Goal: Answer question/provide support

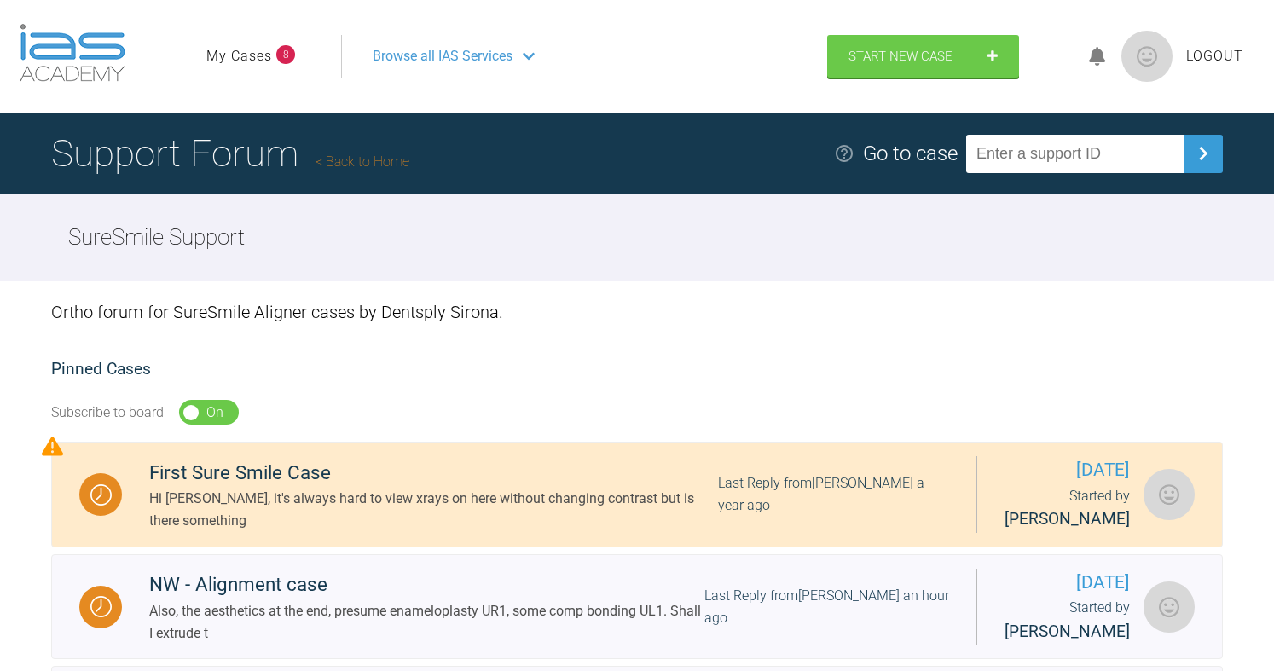
click at [253, 63] on link "My Cases" at bounding box center [239, 56] width 66 height 22
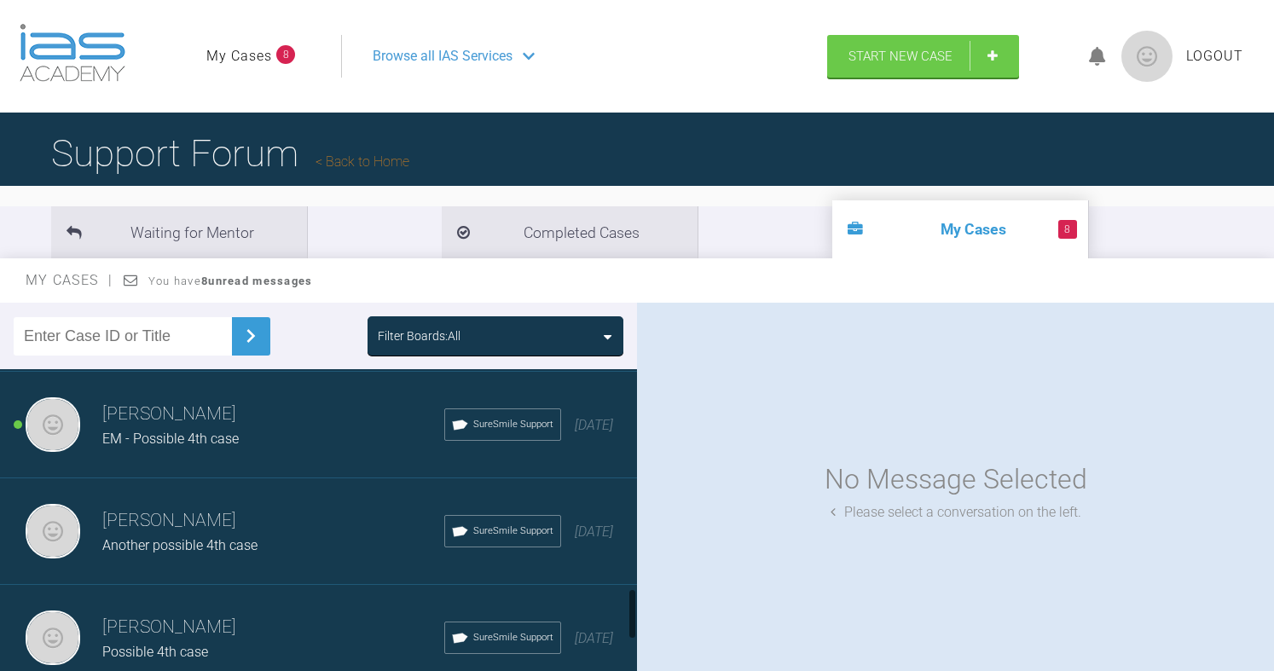
scroll to position [1280, 0]
click at [207, 340] on span "JE - Another possible 4th case" at bounding box center [193, 332] width 182 height 16
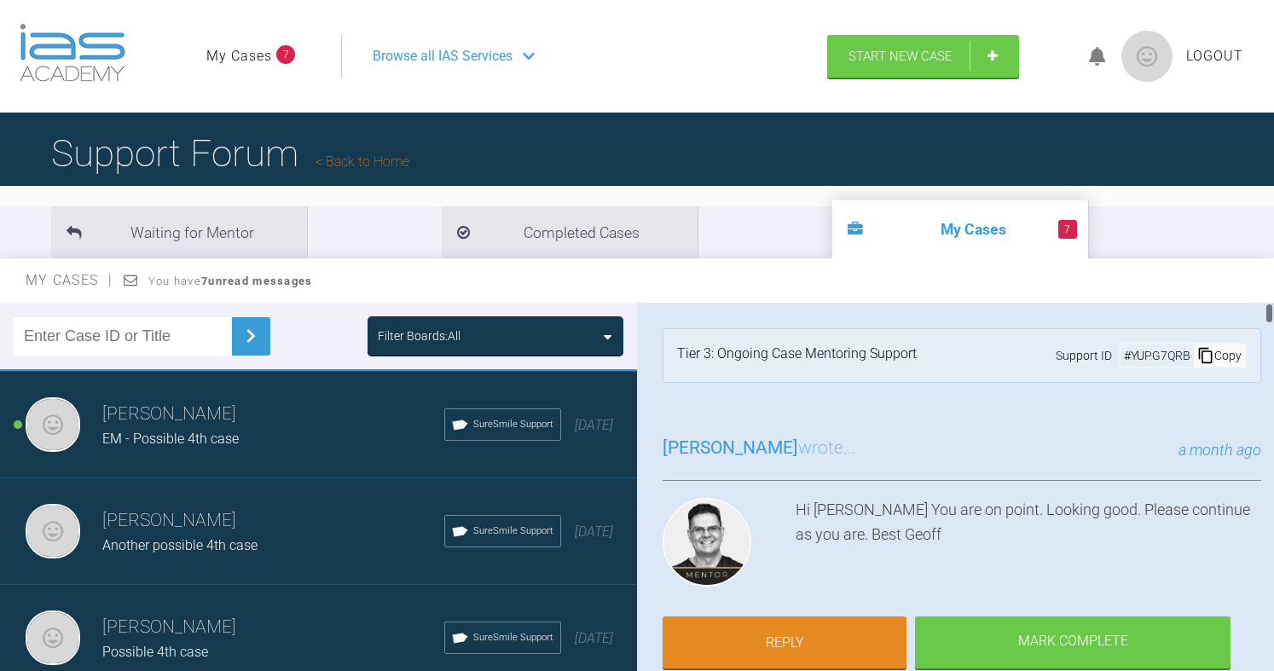
click at [1208, 355] on div "Copy" at bounding box center [1219, 356] width 51 height 22
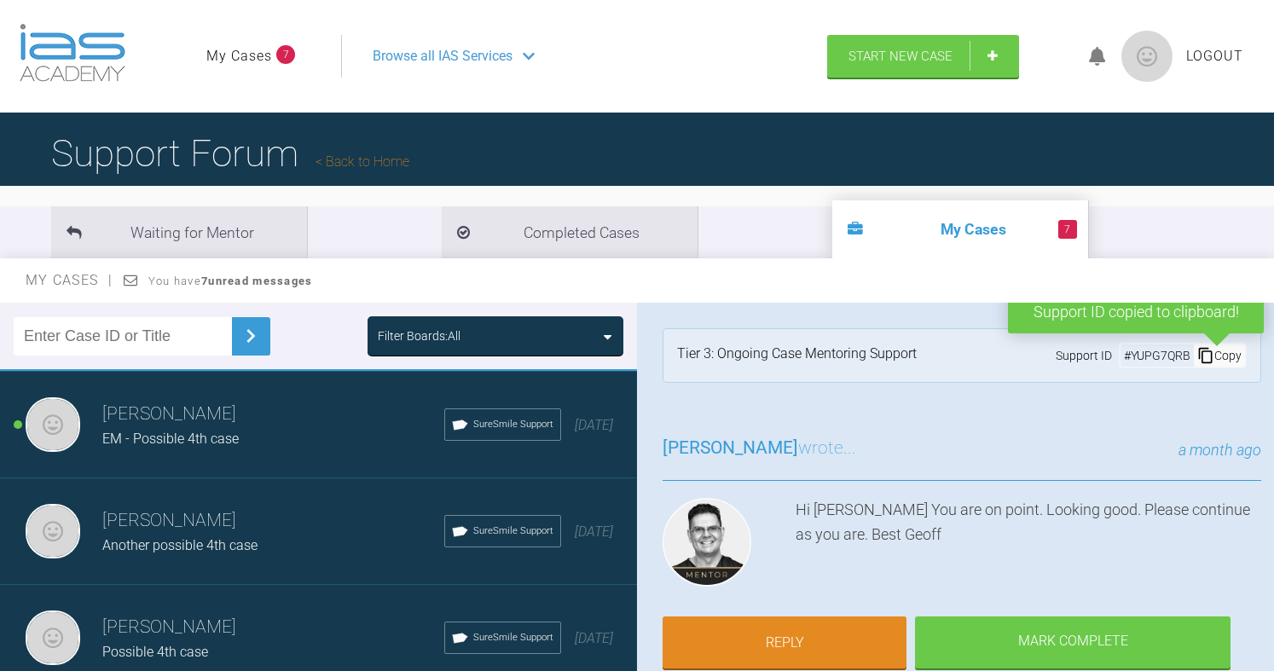
click at [368, 164] on link "Back to Home" at bounding box center [363, 162] width 94 height 16
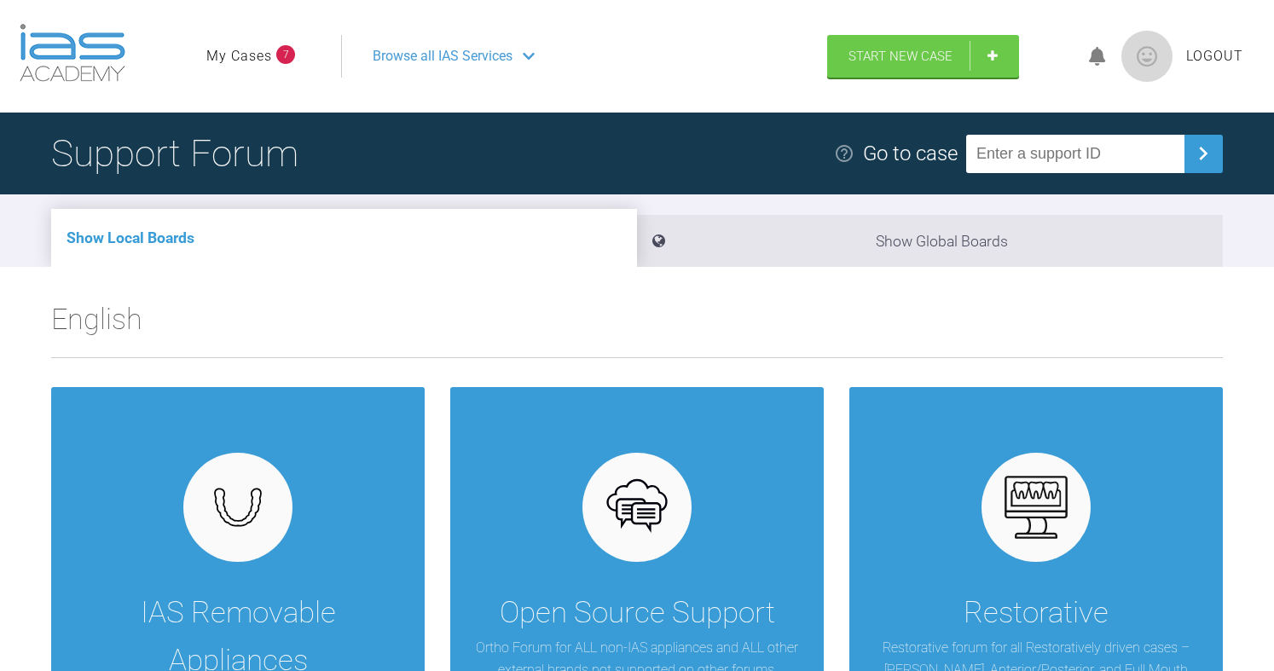
paste input "YUPG7QRB"
type input "YUPG7QRB"
click at [1203, 156] on img at bounding box center [1203, 153] width 27 height 27
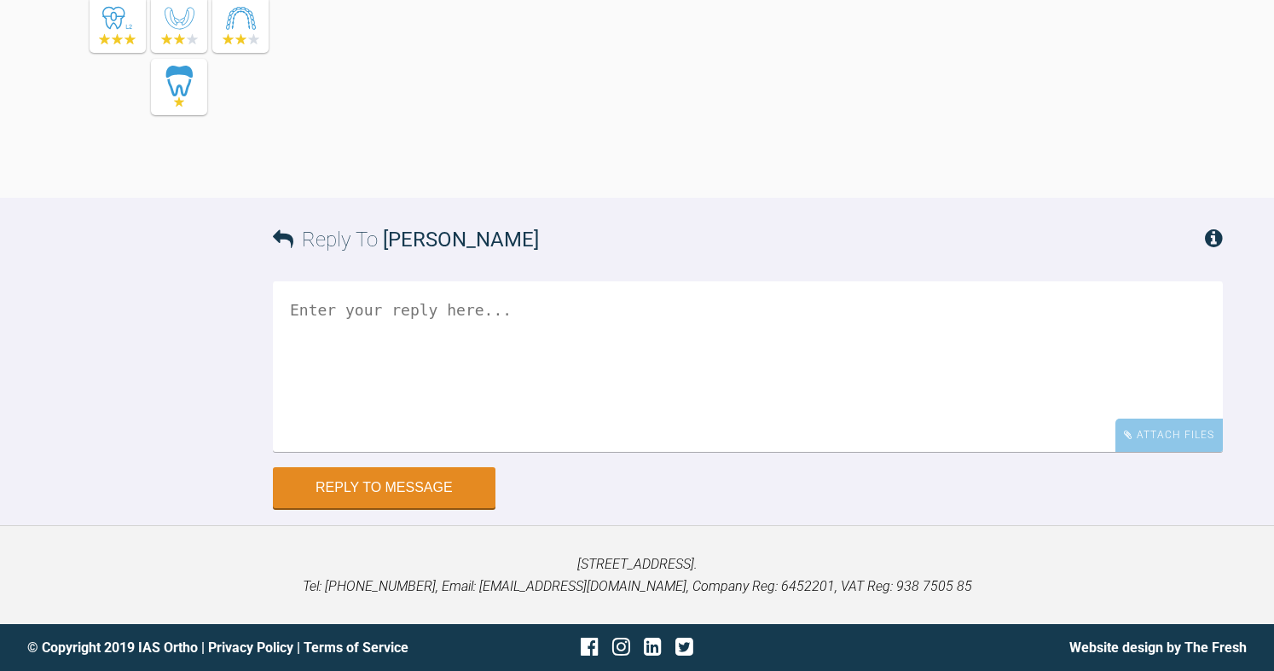
scroll to position [17084, 0]
click at [584, 432] on textarea at bounding box center [748, 366] width 950 height 171
drag, startPoint x: 696, startPoint y: 335, endPoint x: 728, endPoint y: 331, distance: 31.8
click at [728, 328] on textarea "Hi [PERSON_NAME], Seeing this patient on the [DATE]. Do y" at bounding box center [748, 366] width 950 height 171
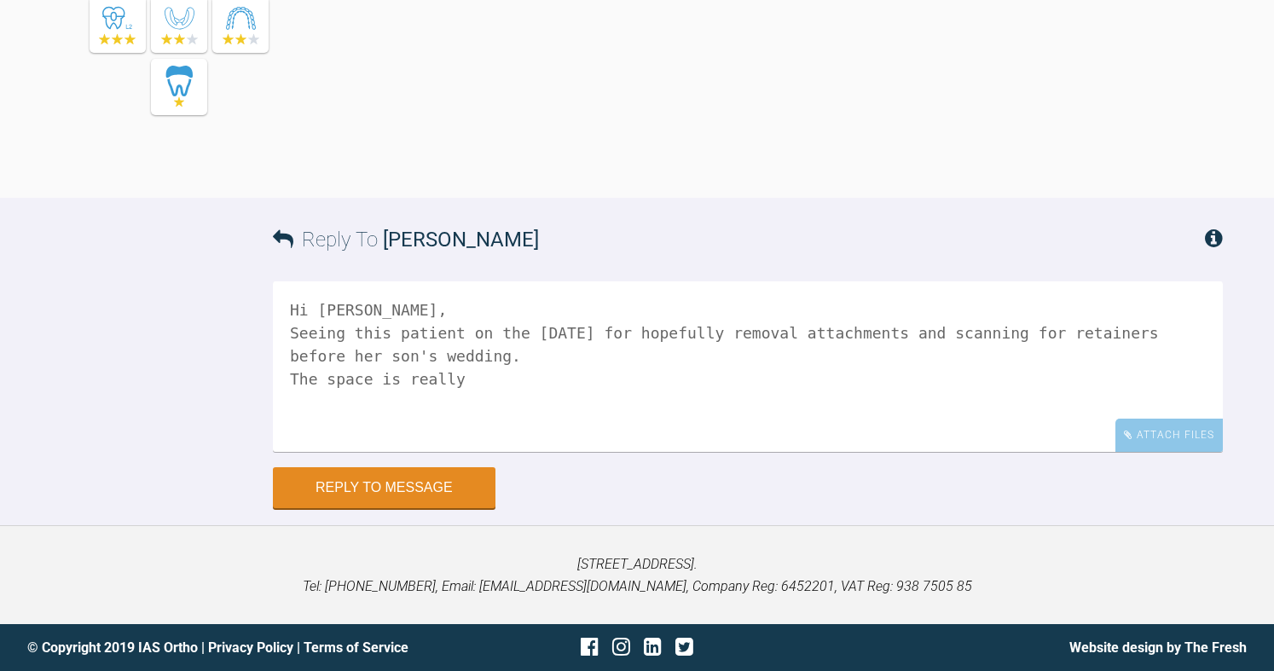
drag, startPoint x: 294, startPoint y: 379, endPoint x: 502, endPoint y: 375, distance: 208.2
click at [502, 375] on textarea "Hi [PERSON_NAME], Seeing this patient on the [DATE] for hopefully removal attac…" at bounding box center [748, 366] width 950 height 171
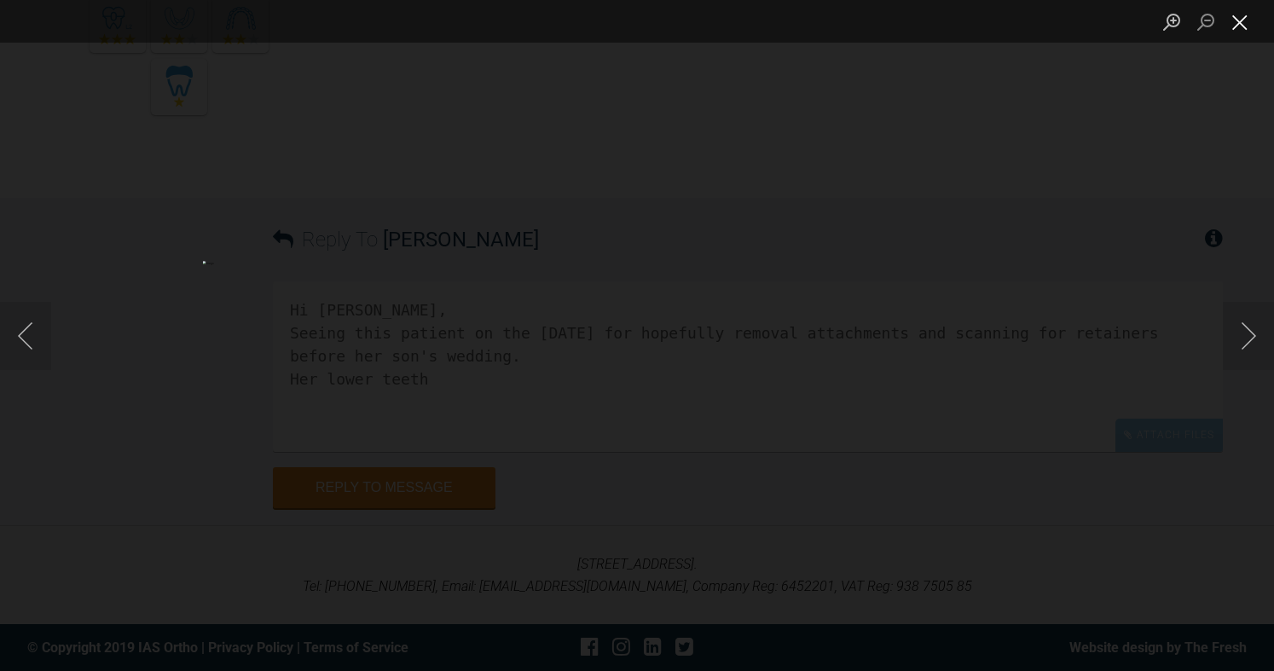
click at [1247, 21] on button "Close lightbox" at bounding box center [1240, 22] width 34 height 30
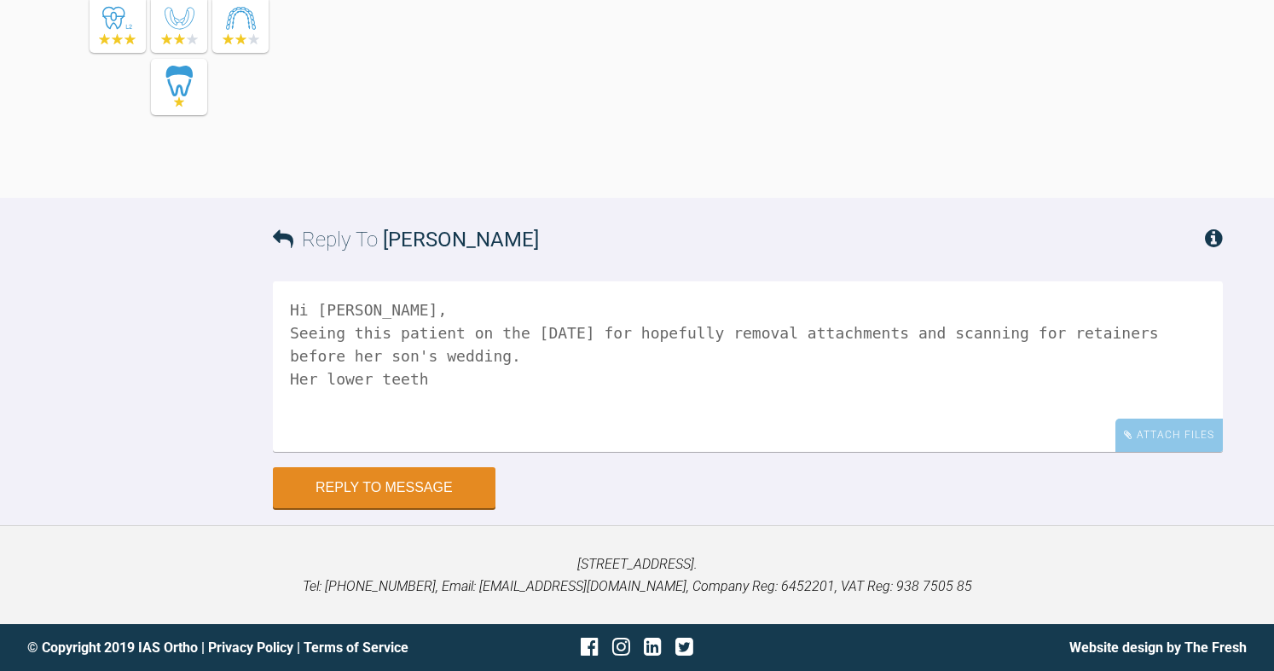
scroll to position [17169, 0]
drag, startPoint x: 437, startPoint y: 390, endPoint x: 232, endPoint y: 374, distance: 205.4
click at [232, 374] on div "Reply To [PERSON_NAME] Hi [PERSON_NAME], Seeing this patient on the [DATE] for …" at bounding box center [637, 353] width 1274 height 310
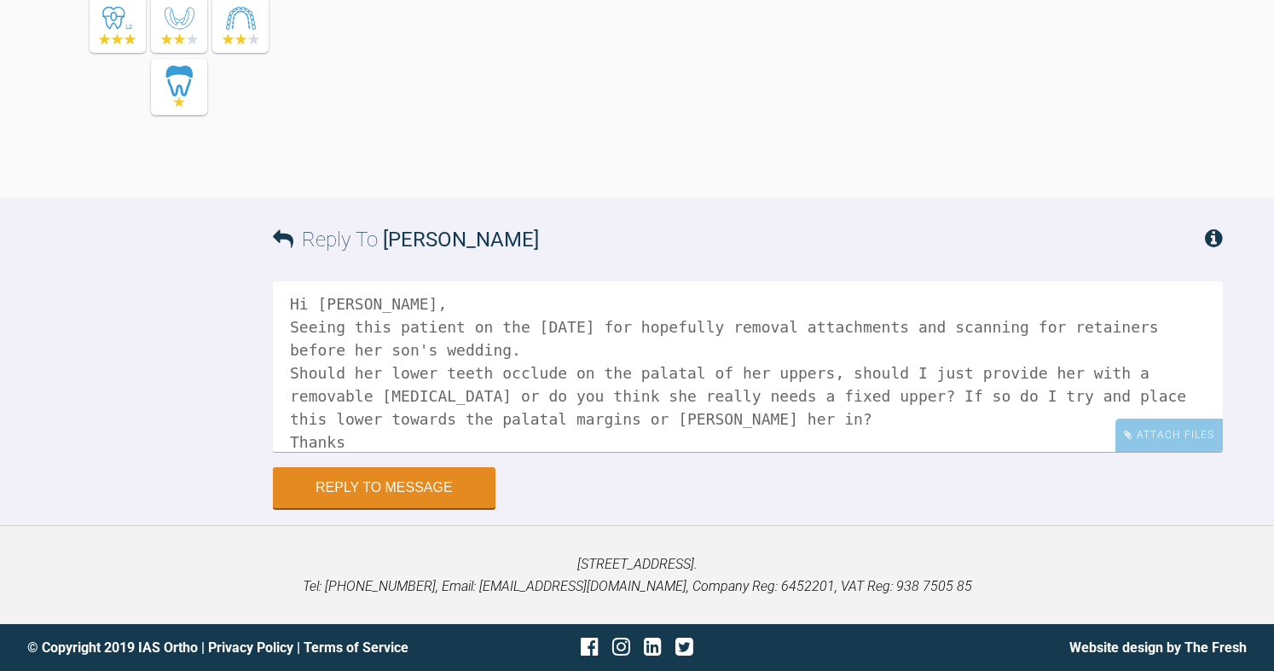
scroll to position [29, 0]
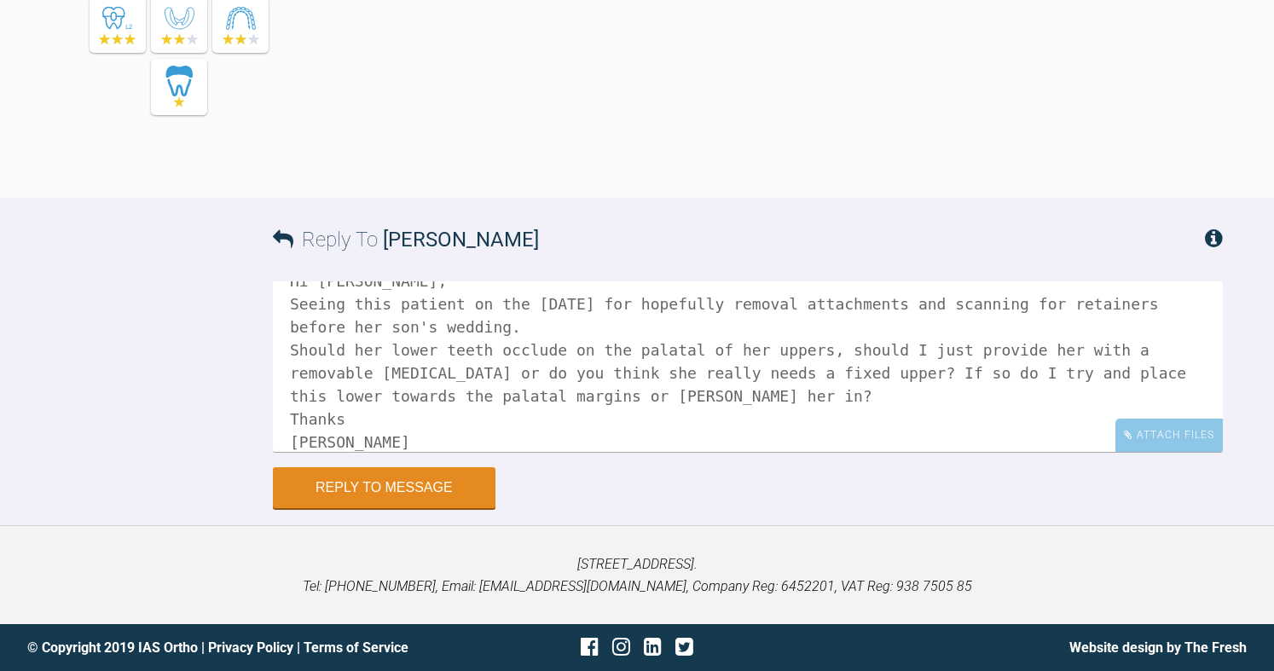
click at [571, 391] on textarea "Hi [PERSON_NAME], Seeing this patient on the [DATE] for hopefully removal attac…" at bounding box center [748, 366] width 950 height 171
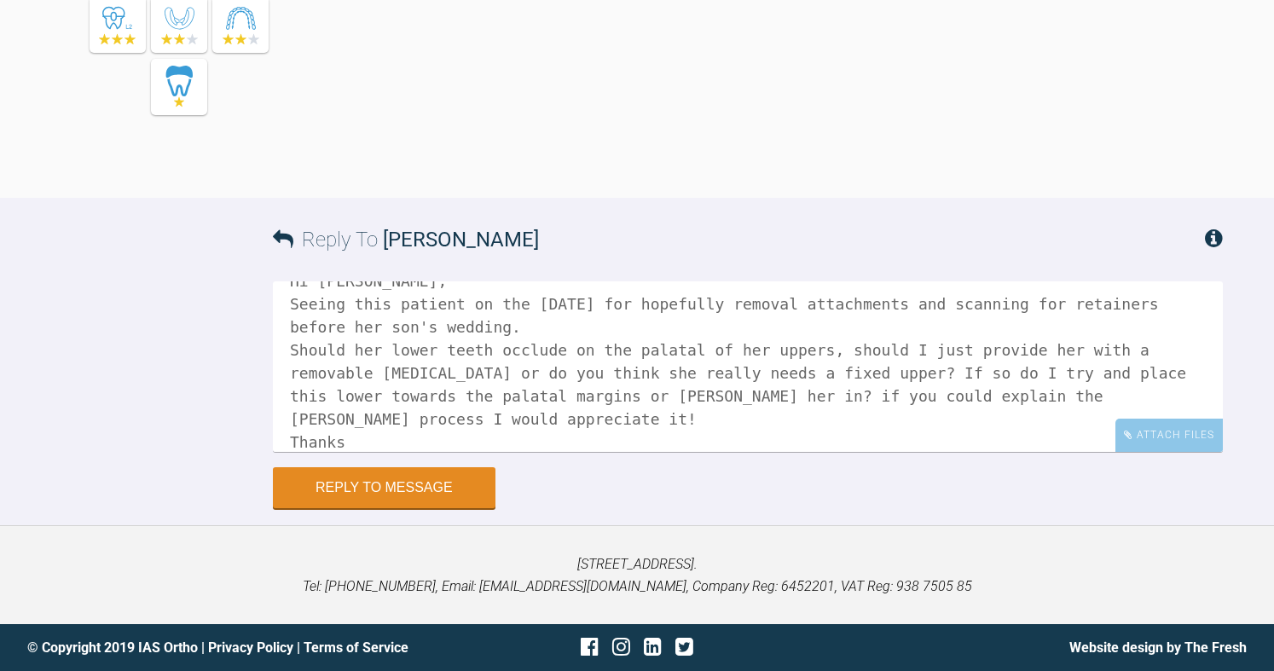
scroll to position [0, 0]
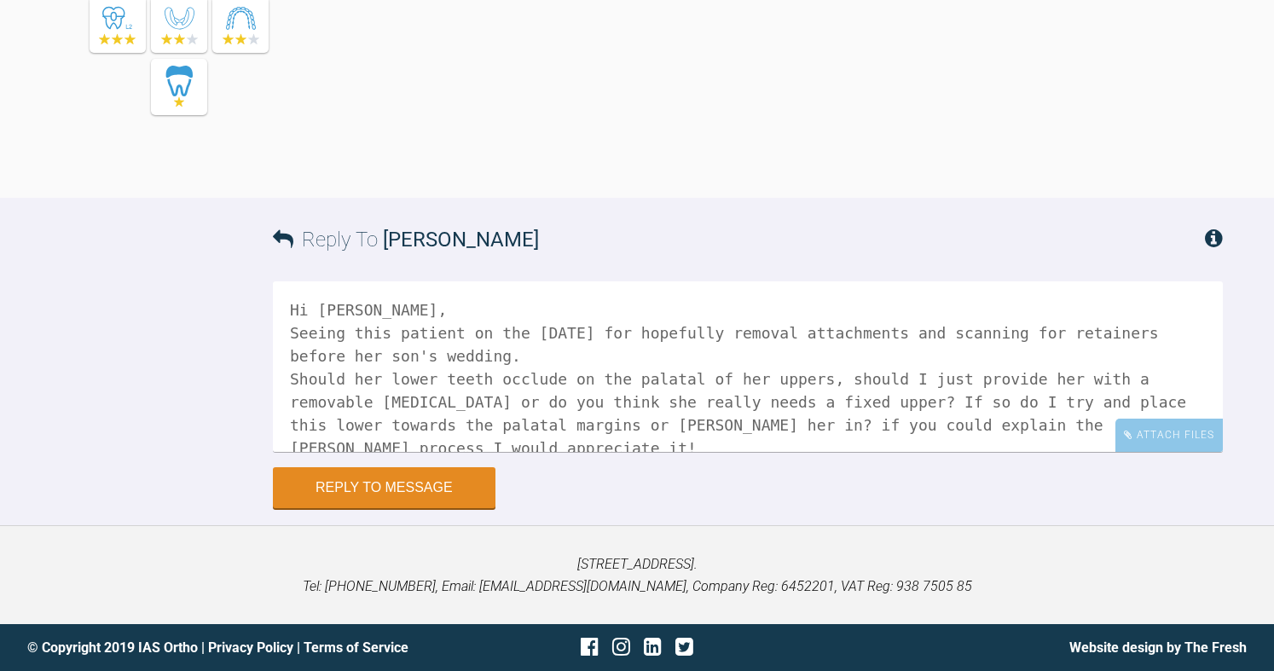
drag, startPoint x: 566, startPoint y: 323, endPoint x: 601, endPoint y: 419, distance: 101.7
click at [601, 419] on textarea "Hi [PERSON_NAME], Seeing this patient on the [DATE] for hopefully removal attac…" at bounding box center [748, 366] width 950 height 171
click at [755, 427] on textarea "Hi [PERSON_NAME], Seeing this patient on the [DATE] for hopefully removal attac…" at bounding box center [748, 366] width 950 height 171
drag, startPoint x: 610, startPoint y: 396, endPoint x: 653, endPoint y: 429, distance: 54.1
click at [653, 429] on textarea "Hi [PERSON_NAME], Seeing this patient on the [DATE] for hopefully removal attac…" at bounding box center [748, 366] width 950 height 171
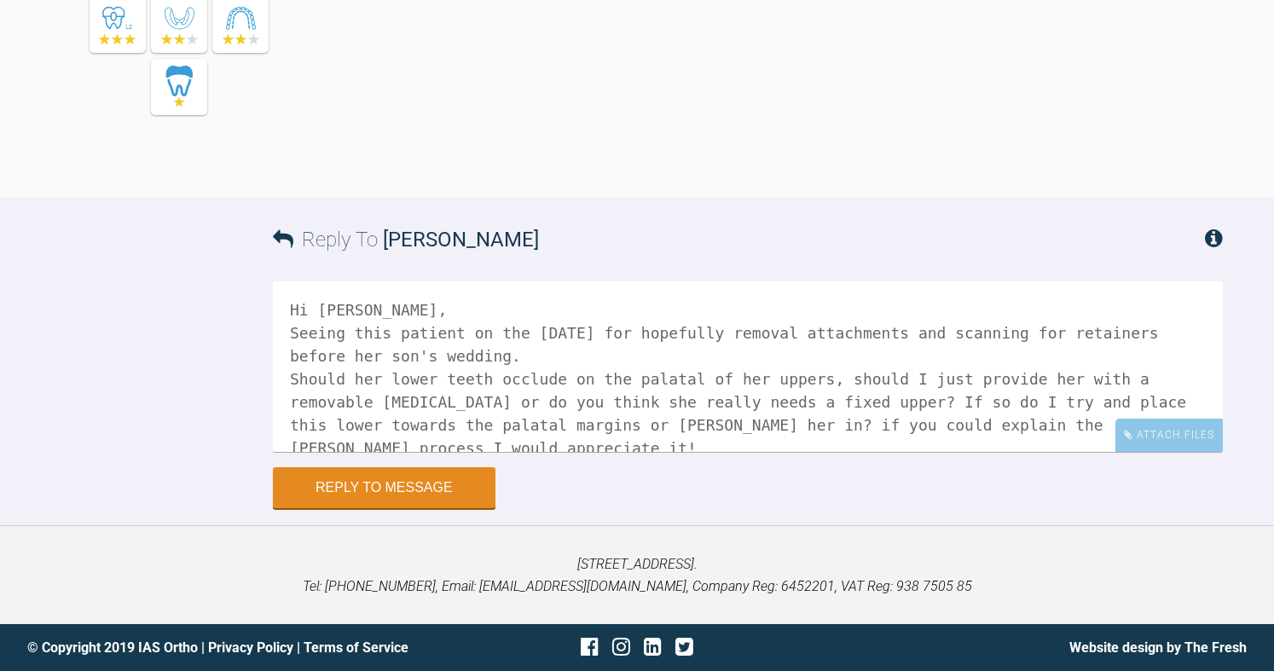
click at [653, 429] on textarea "Hi [PERSON_NAME], Seeing this patient on the [DATE] for hopefully removal attac…" at bounding box center [748, 366] width 950 height 171
drag, startPoint x: 800, startPoint y: 398, endPoint x: 810, endPoint y: 399, distance: 10.3
click at [810, 399] on textarea "Hi [PERSON_NAME], Seeing this patient on the [DATE] for hopefully removal attac…" at bounding box center [748, 366] width 950 height 171
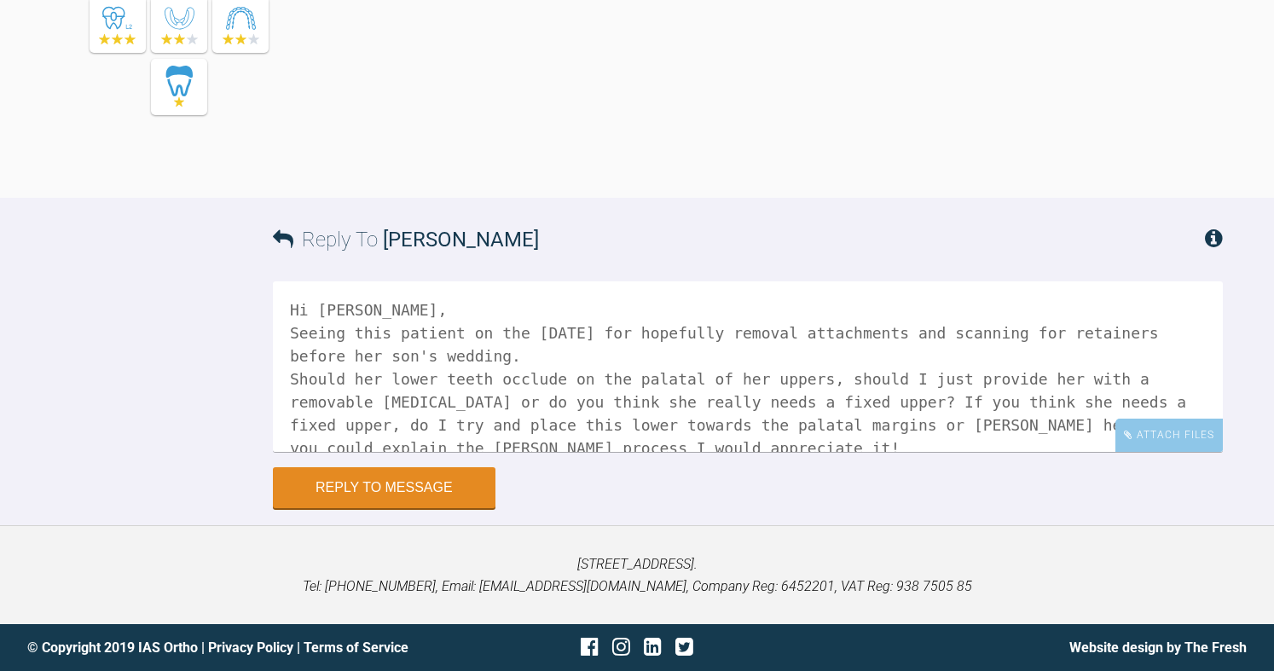
scroll to position [71, 0]
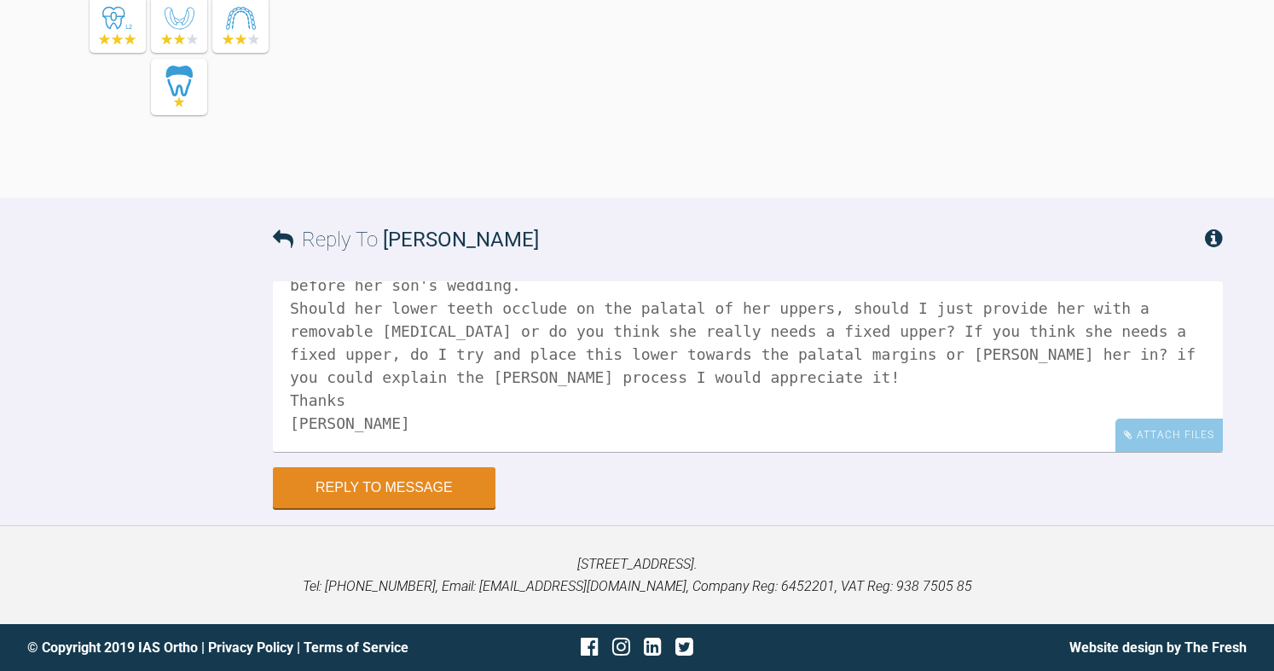
click at [1052, 350] on textarea "Hi [PERSON_NAME], Seeing this patient on the [DATE] for hopefully removal attac…" at bounding box center [748, 366] width 950 height 171
type textarea "Hi [PERSON_NAME], Seeing this patient on the [DATE] for hopefully removal attac…"
click at [462, 485] on button "Reply to Message" at bounding box center [384, 489] width 223 height 41
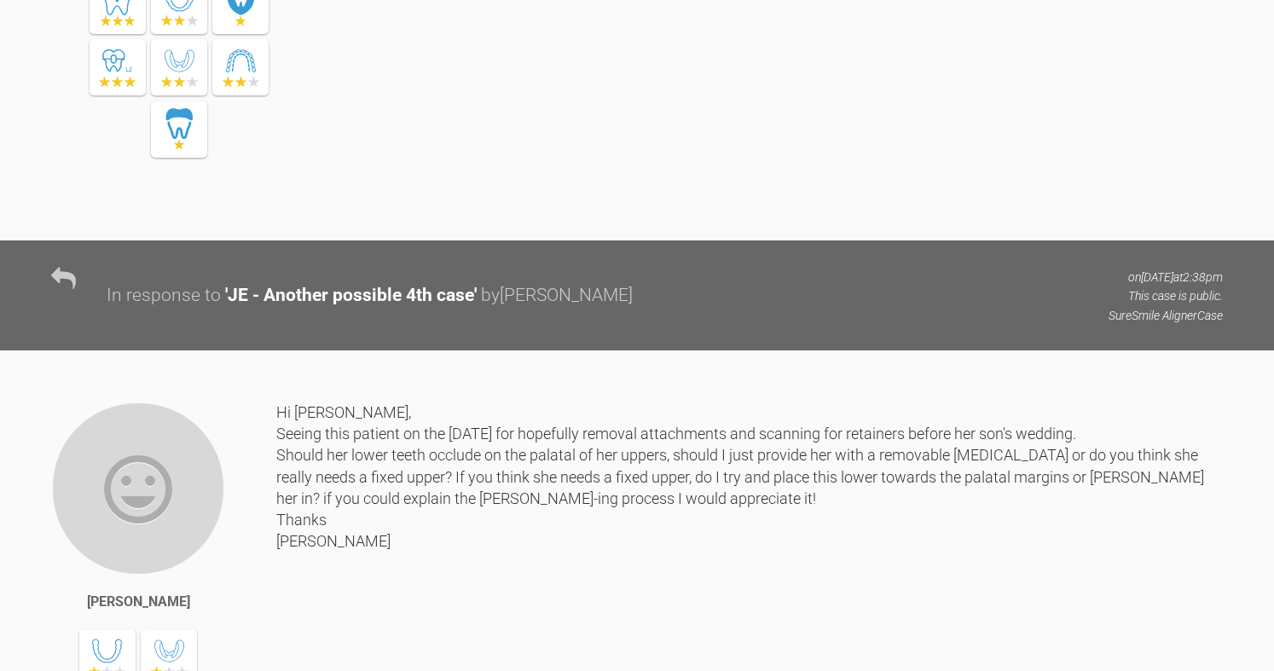
scroll to position [14960, 0]
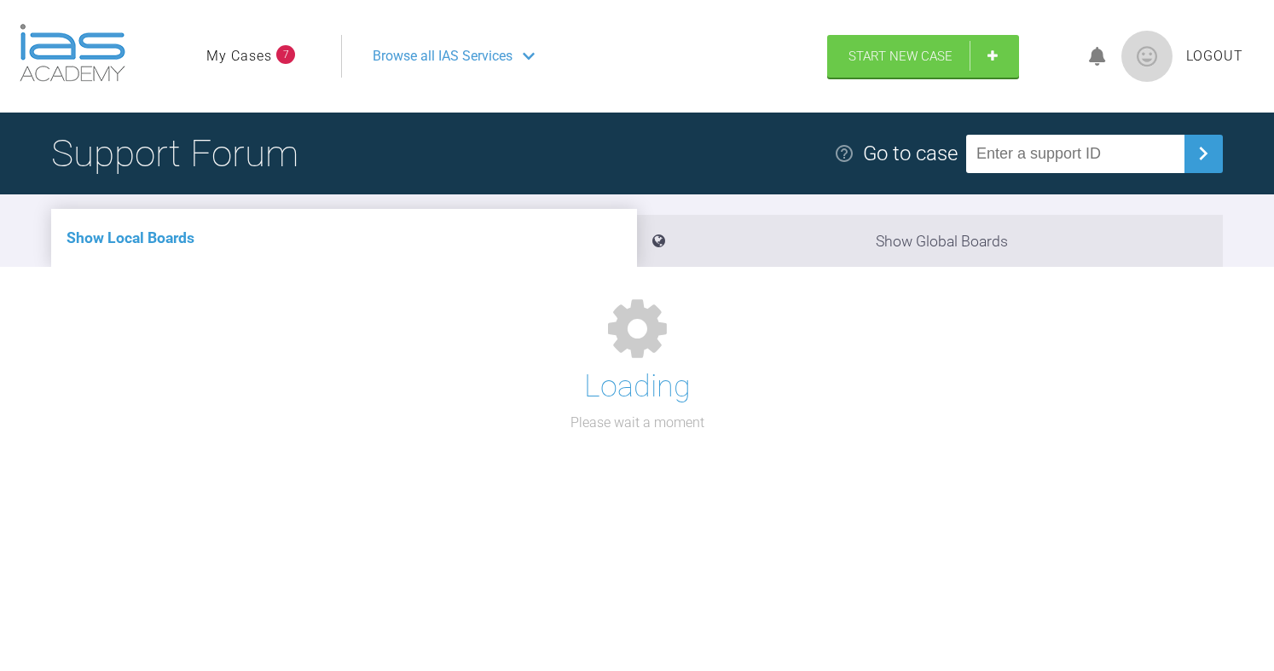
click at [240, 56] on link "My Cases" at bounding box center [239, 56] width 66 height 22
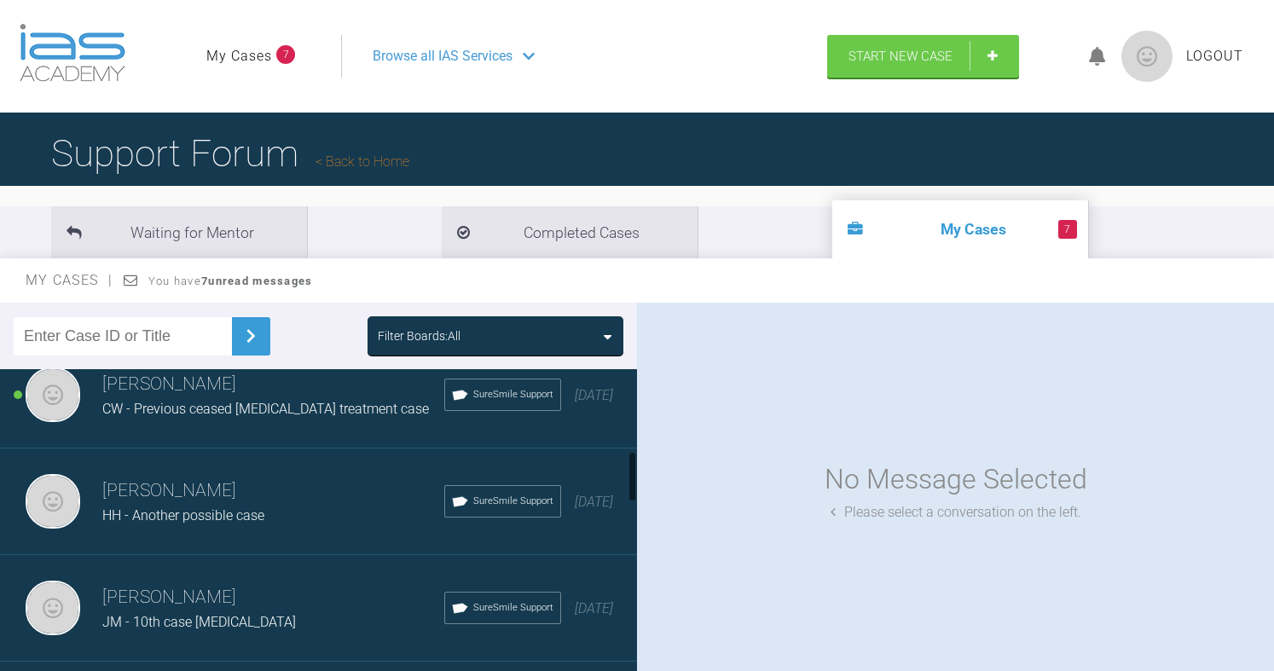
scroll to position [427, 0]
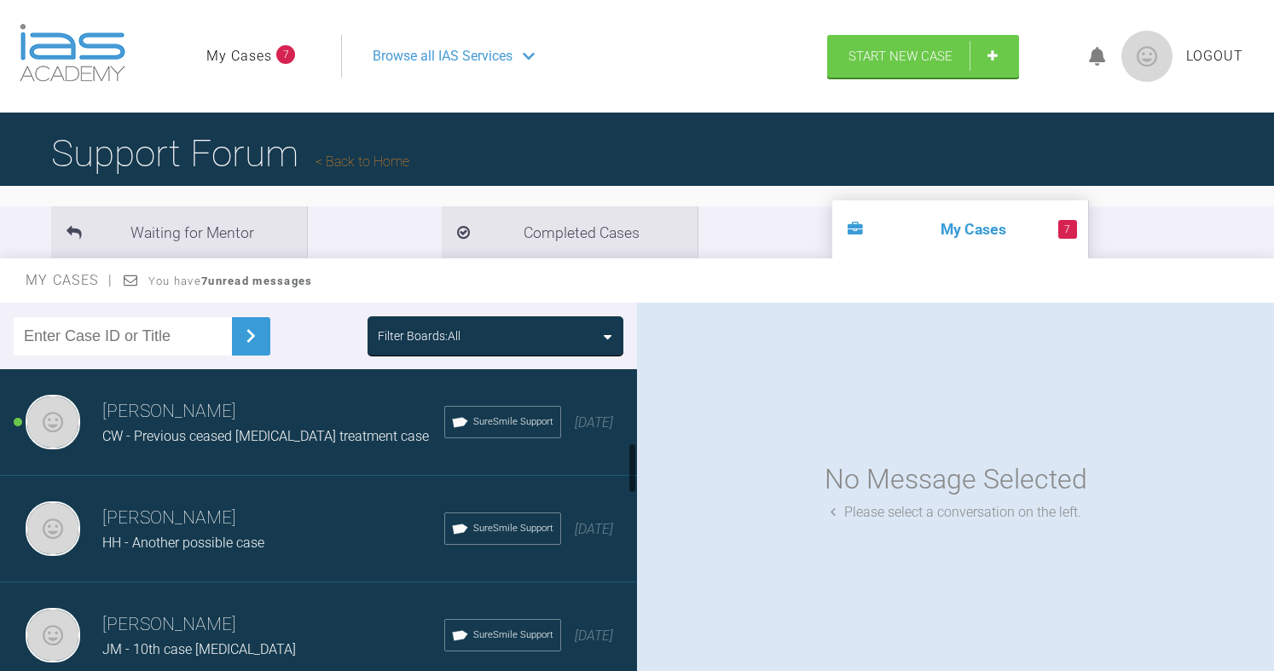
click at [226, 476] on div "[PERSON_NAME] CW - Previous ceased [MEDICAL_DATA] treatment case SureSmile Supp…" at bounding box center [325, 422] width 650 height 107
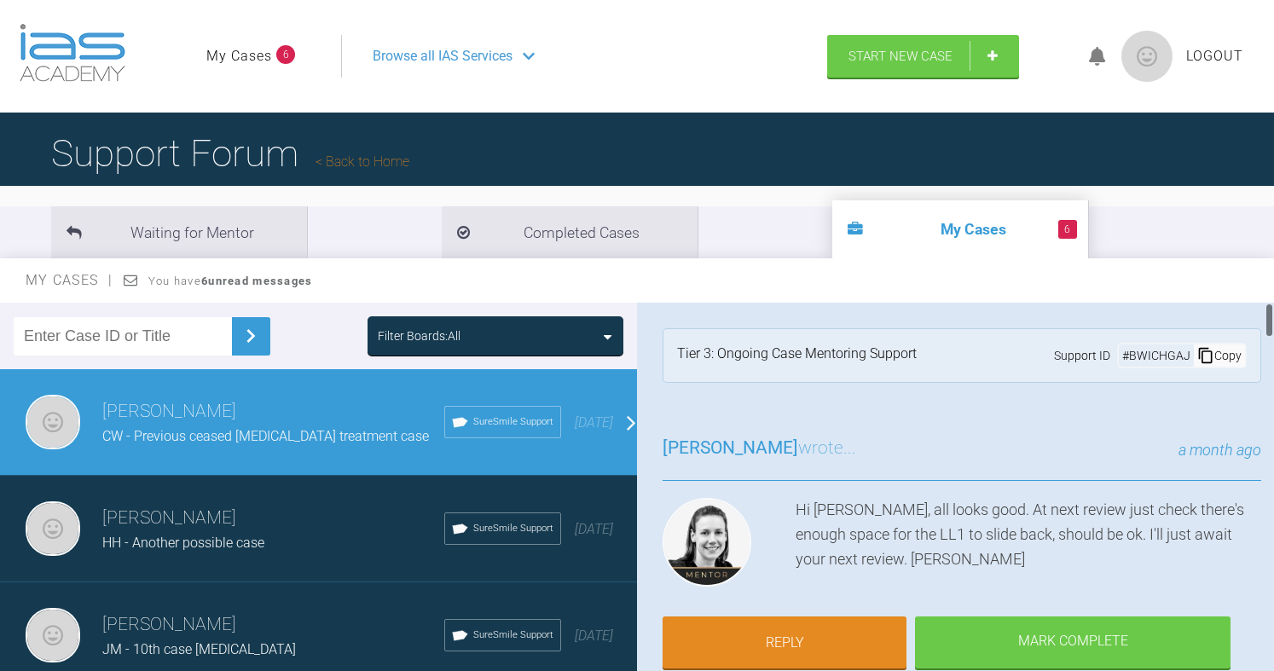
click at [1209, 353] on div "Copy" at bounding box center [1219, 356] width 51 height 22
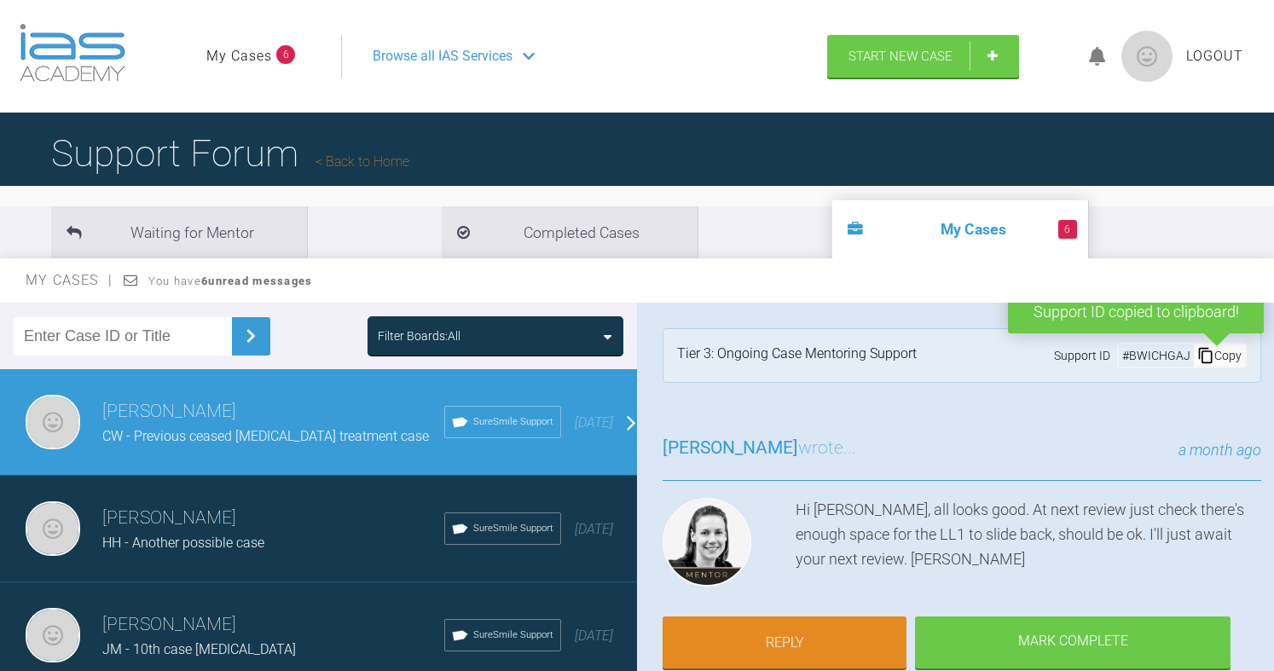
click at [383, 167] on link "Back to Home" at bounding box center [363, 162] width 94 height 16
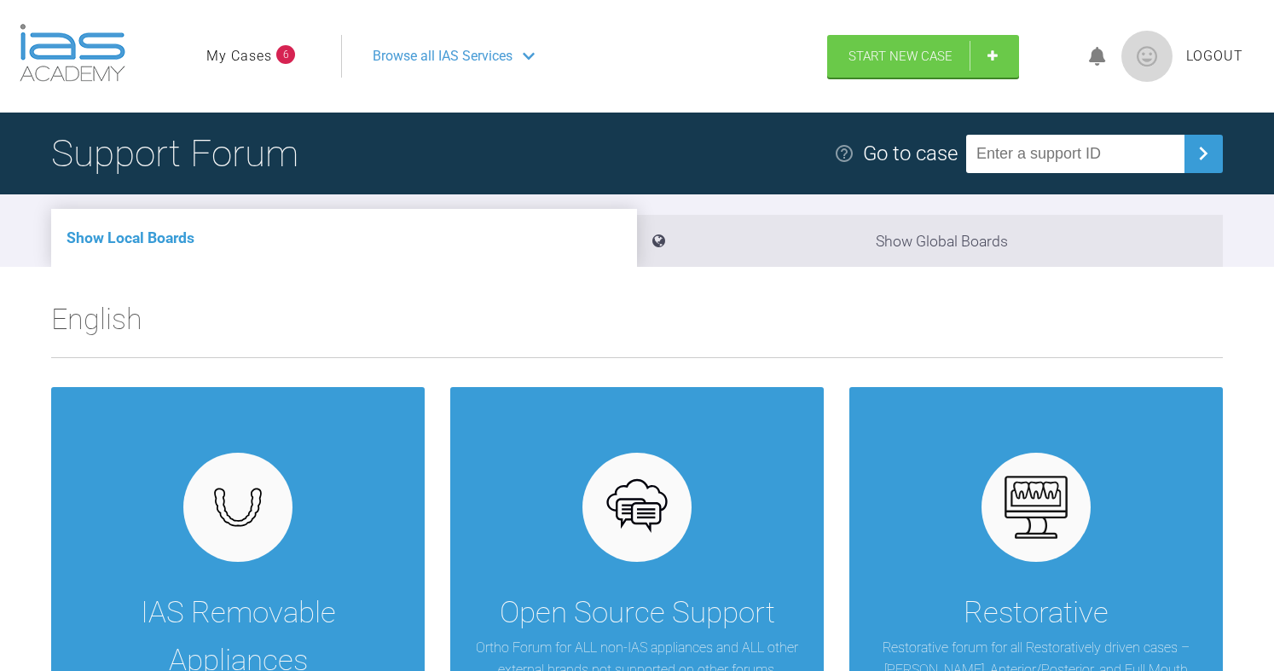
paste input "BWICHGAJ"
type input "BWICHGAJ"
click at [1203, 153] on img at bounding box center [1203, 153] width 27 height 27
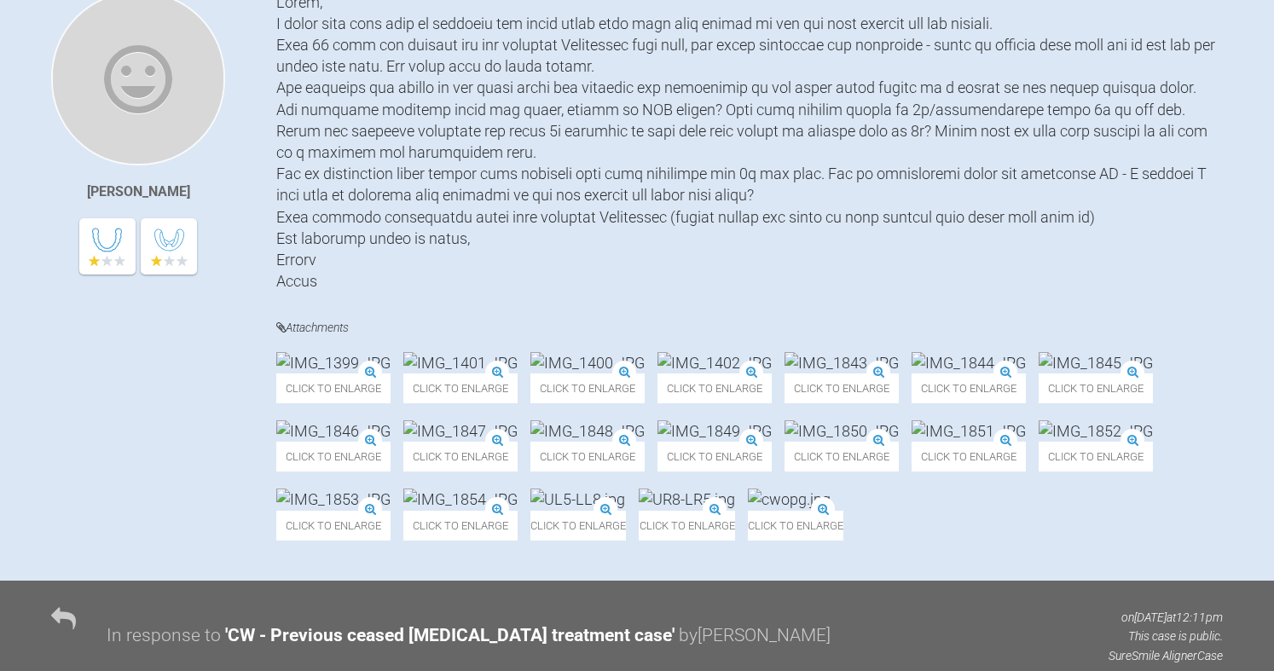
scroll to position [483, 0]
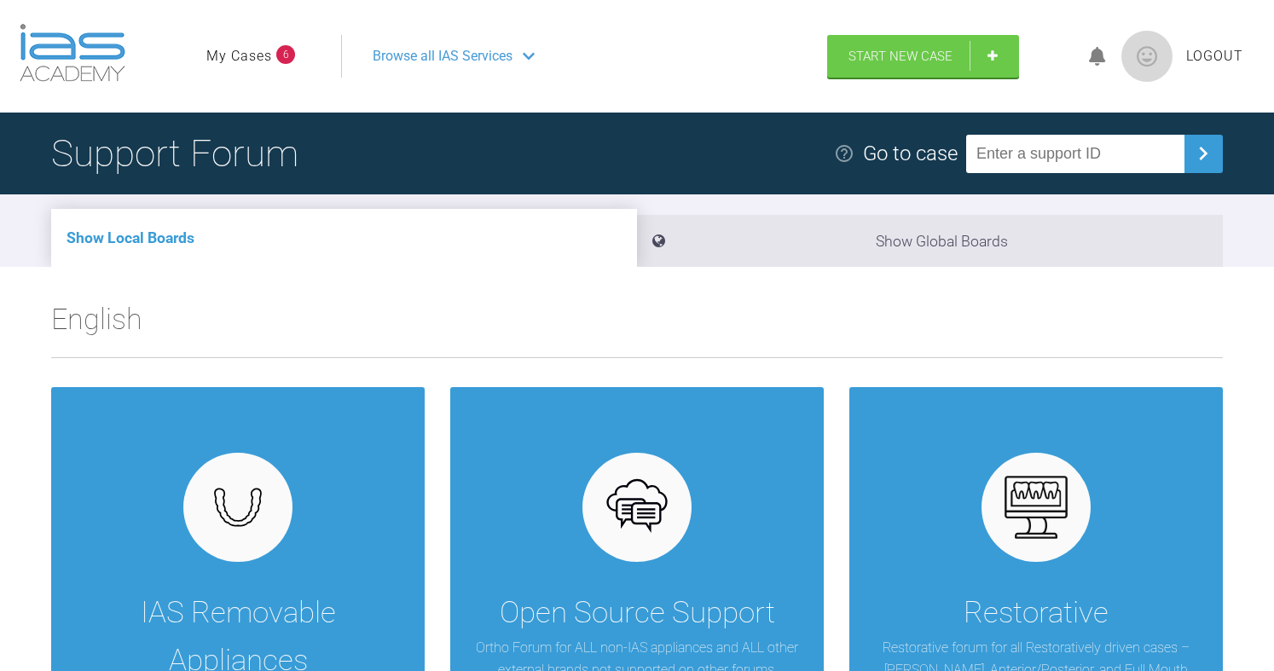
click at [270, 53] on link "My Cases" at bounding box center [239, 56] width 66 height 22
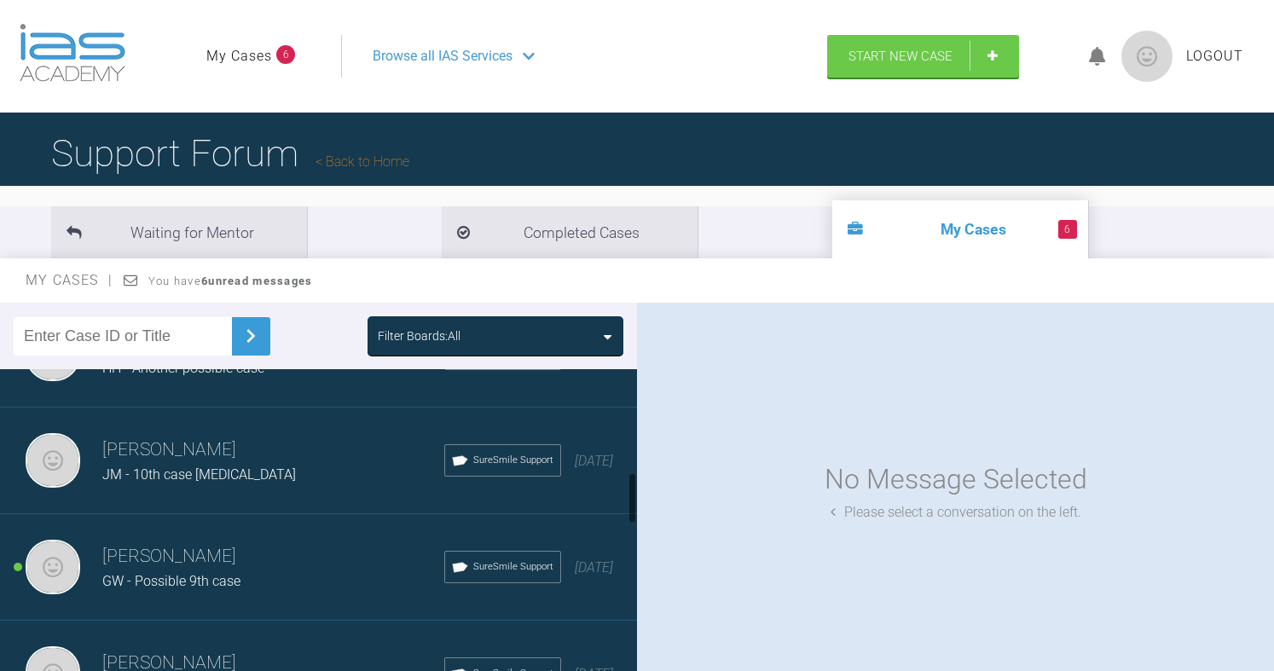
scroll to position [597, 0]
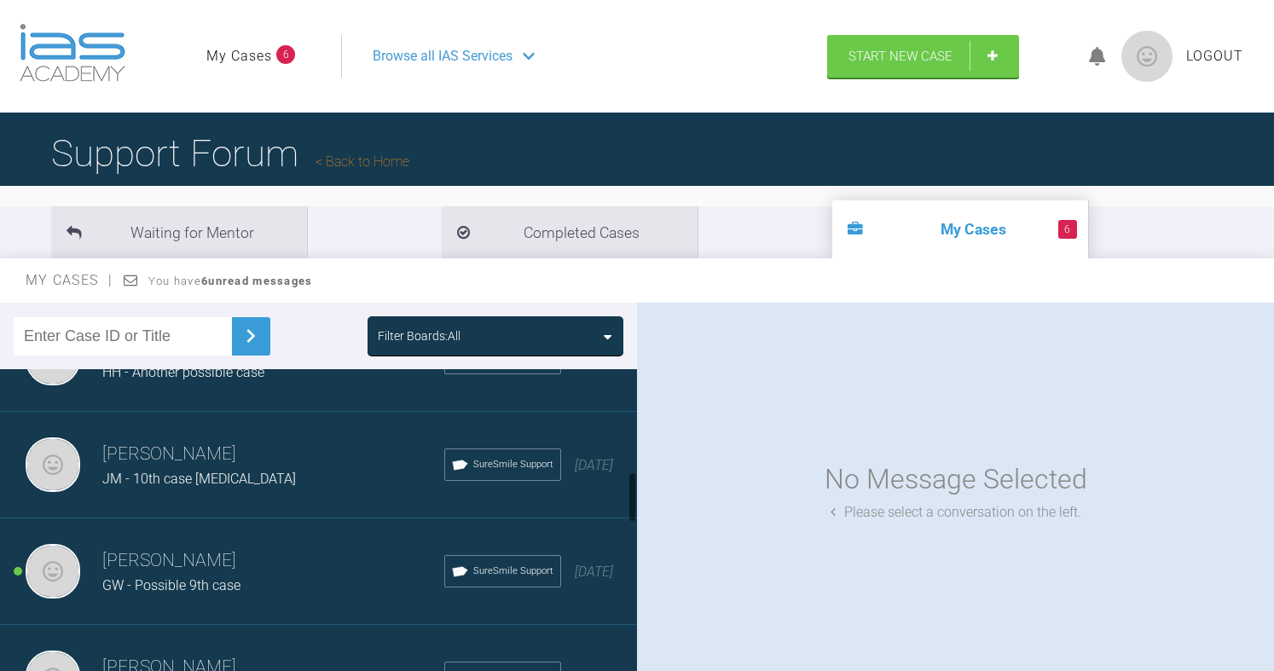
click at [174, 469] on h3 "[PERSON_NAME]" at bounding box center [273, 454] width 342 height 29
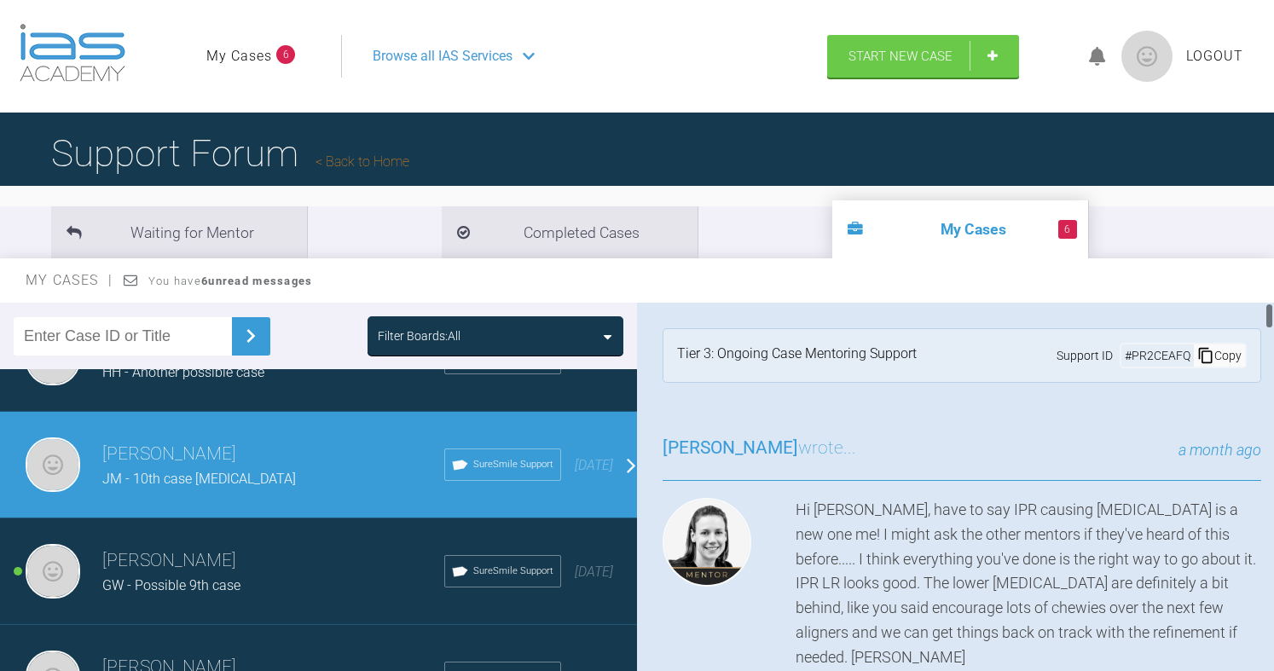
click at [1204, 354] on div "Copy" at bounding box center [1219, 356] width 51 height 22
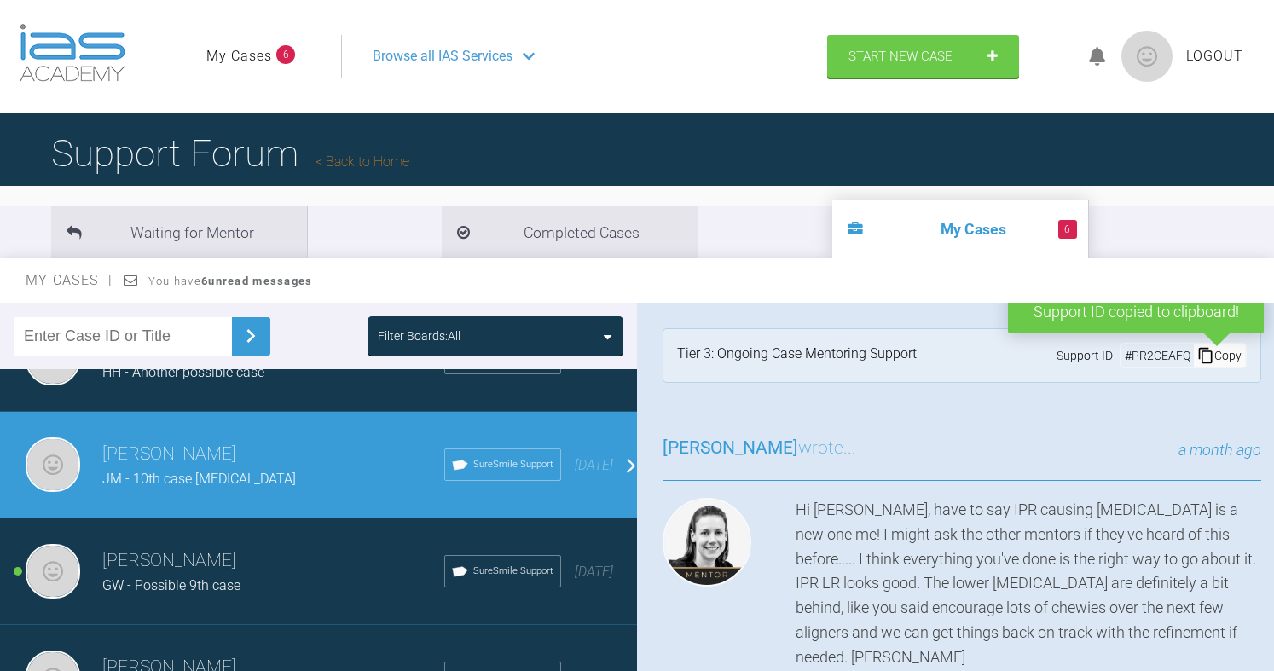
click at [400, 163] on link "Back to Home" at bounding box center [363, 162] width 94 height 16
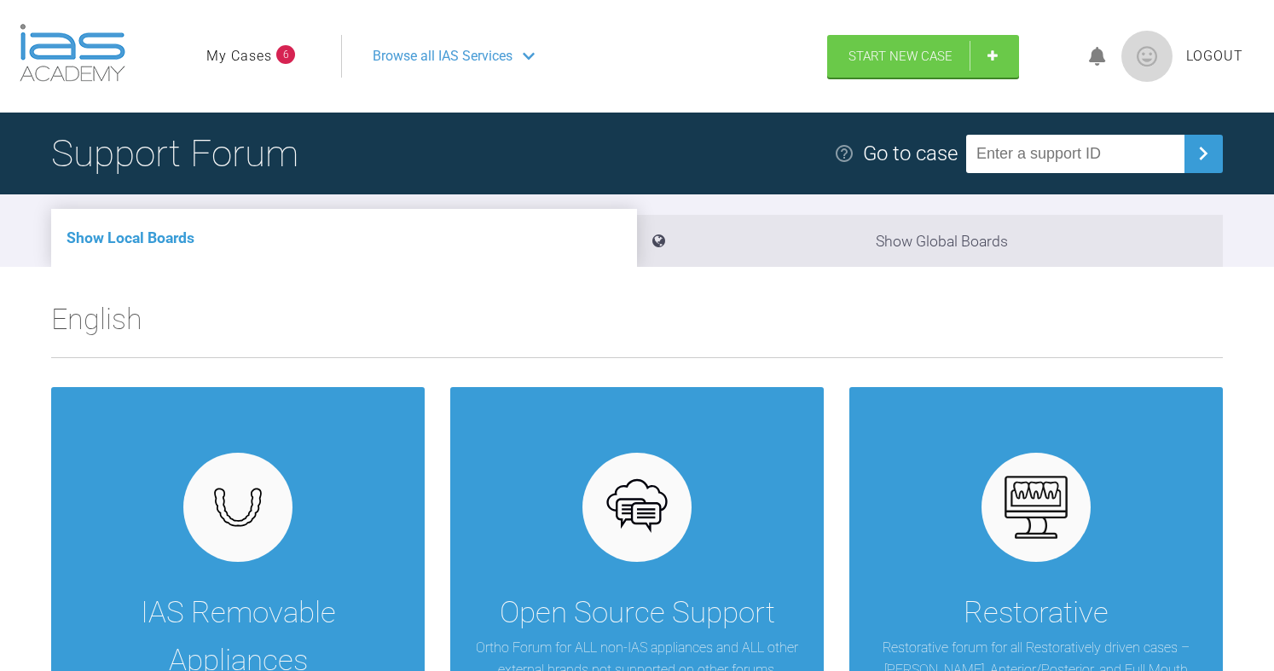
paste input "PR2CEAFQ"
type input "PR2CEAFQ"
click at [1216, 150] on img at bounding box center [1203, 153] width 27 height 27
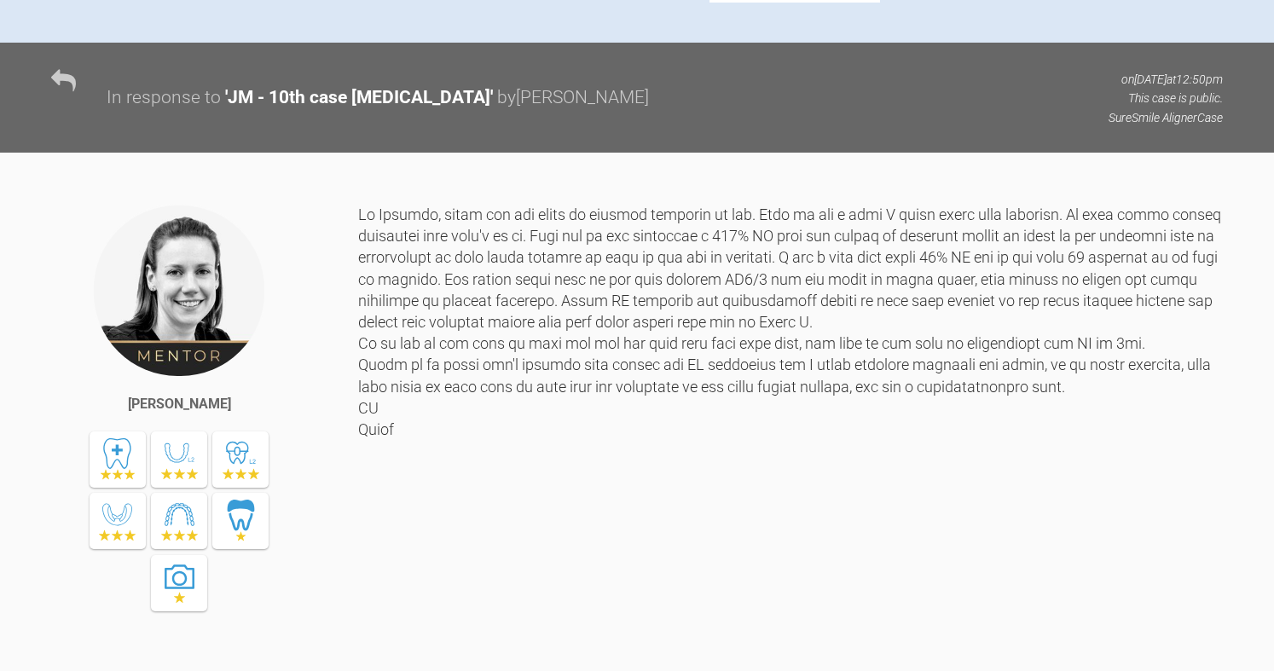
scroll to position [1024, 0]
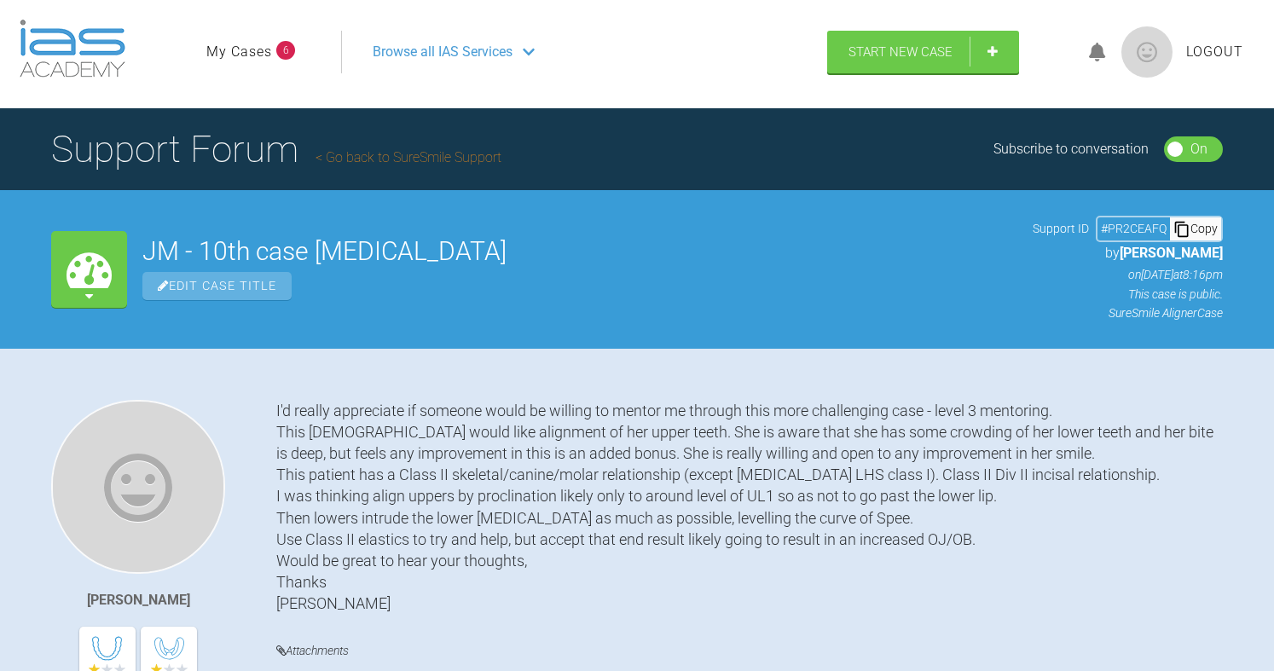
scroll to position [0, 0]
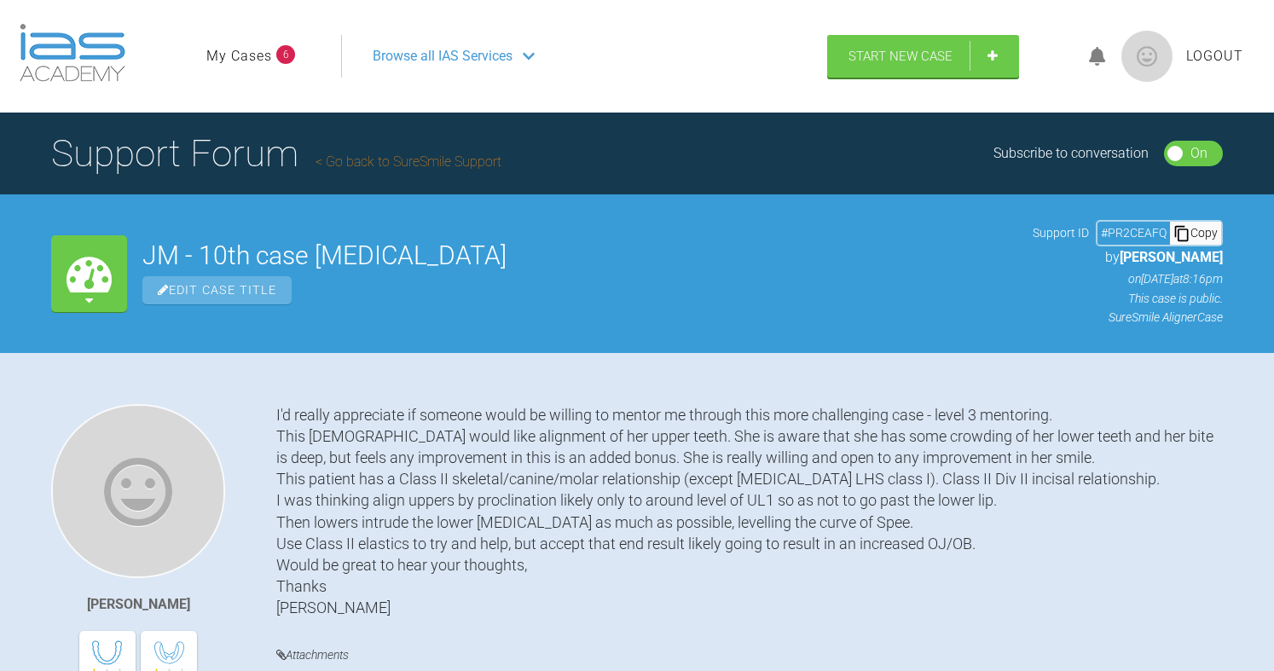
click at [396, 152] on h1 "Support Forum Go back to SureSmile Support" at bounding box center [276, 154] width 450 height 60
click at [403, 165] on link "Go back to SureSmile Support" at bounding box center [409, 162] width 186 height 16
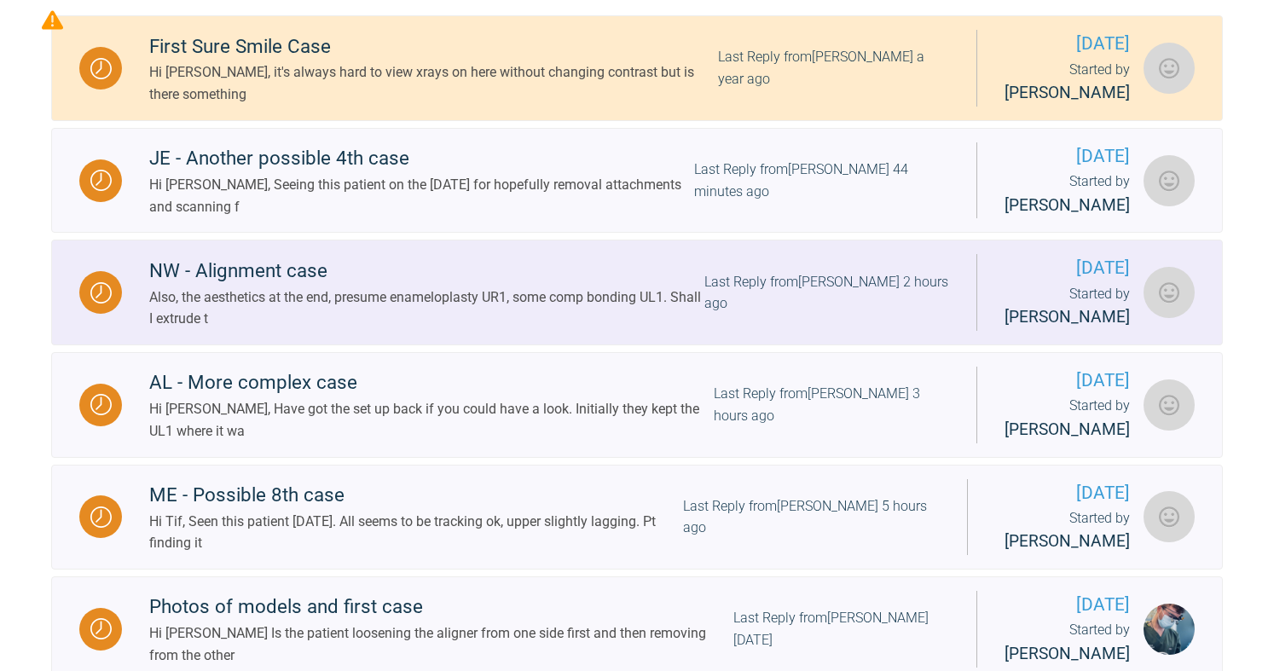
click at [277, 325] on div "Also, the aesthetics at the end, presume enameloplasty UR1, some comp bonding U…" at bounding box center [426, 309] width 555 height 44
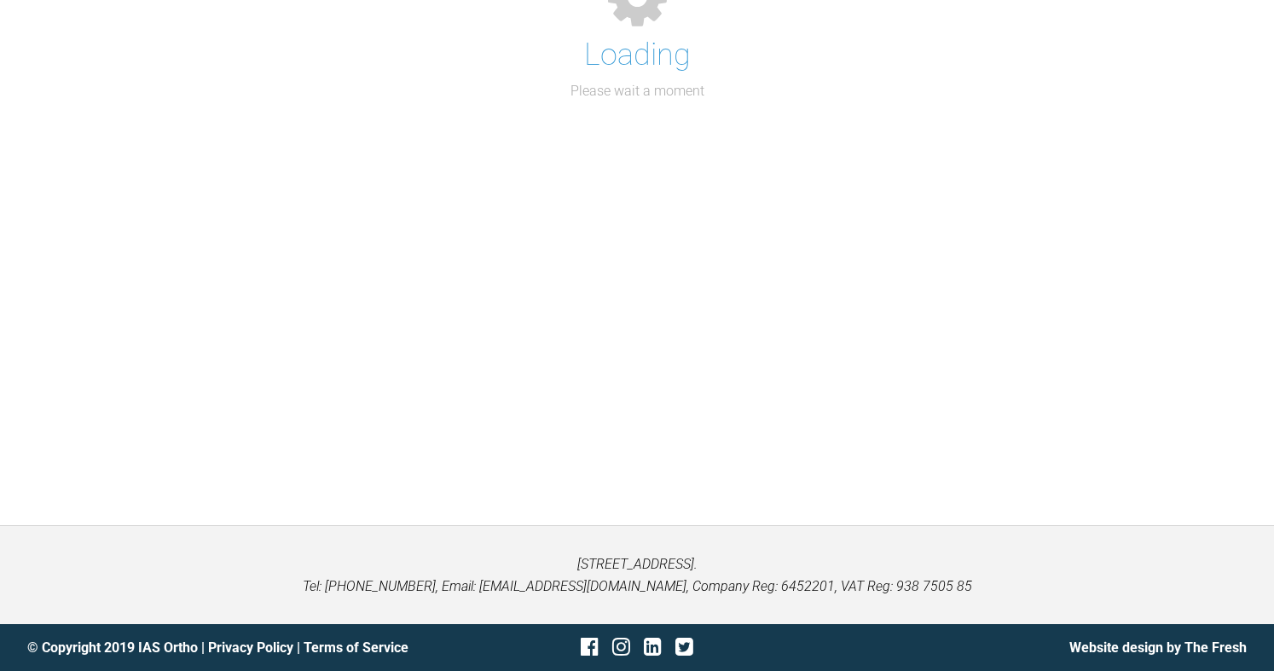
scroll to position [427, 0]
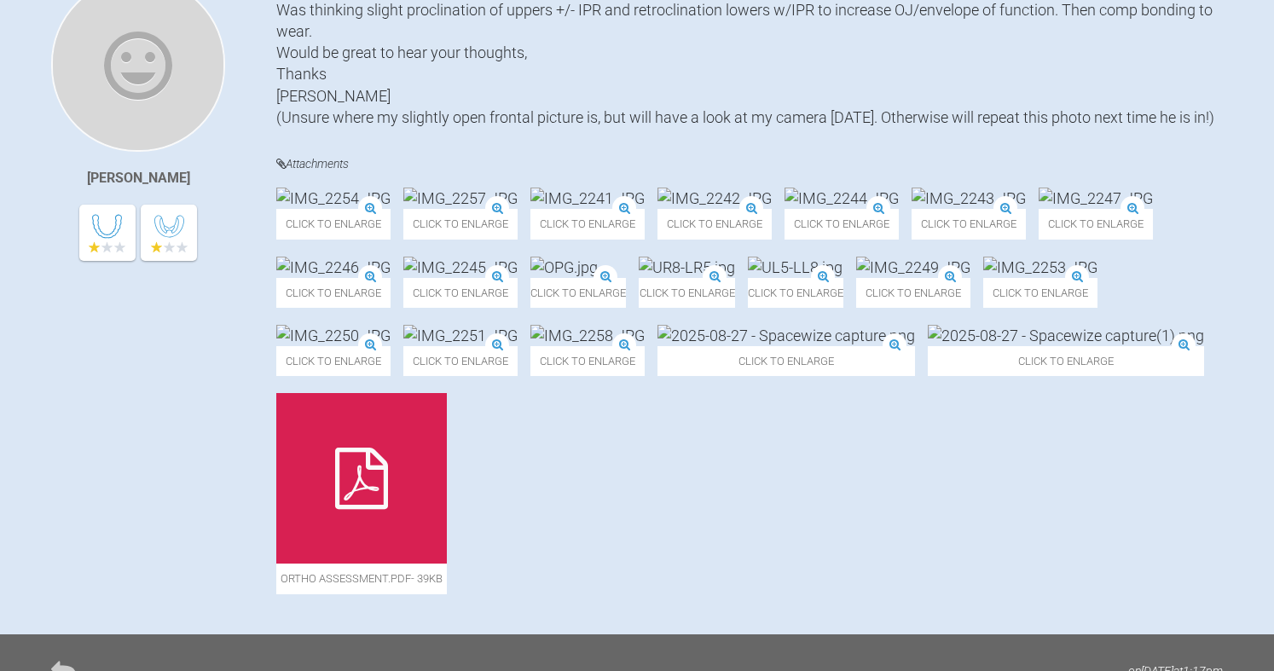
click at [391, 278] on img at bounding box center [333, 267] width 114 height 21
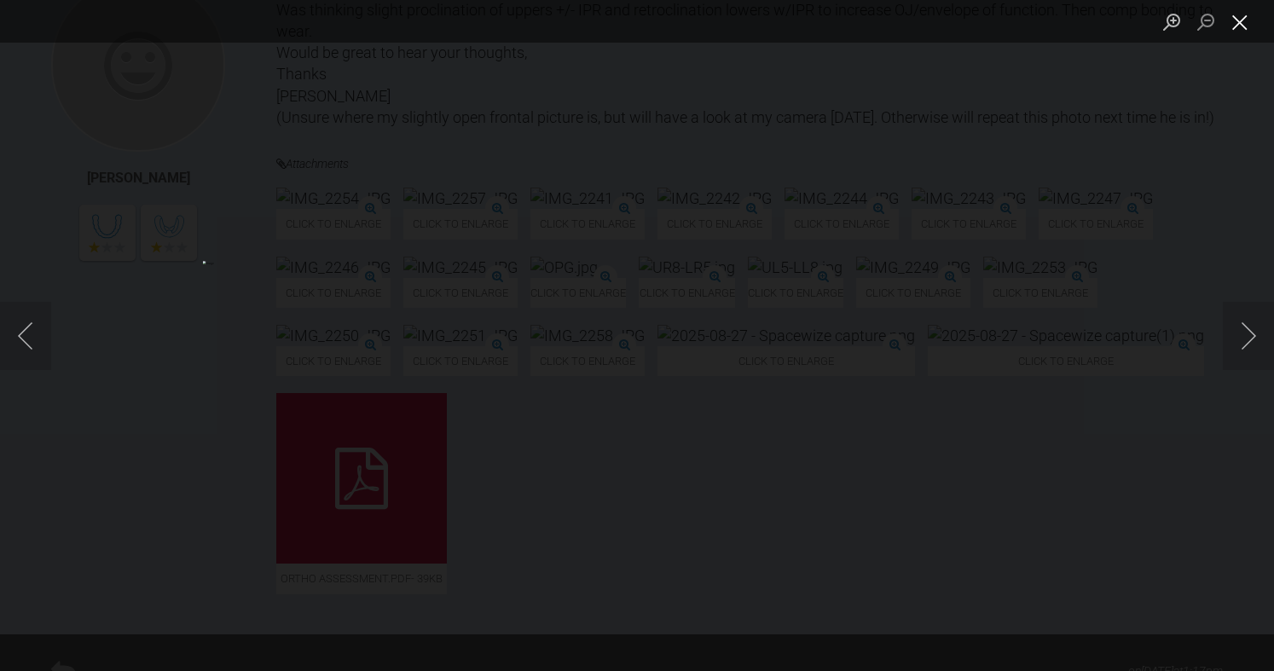
click at [1241, 21] on button "Close lightbox" at bounding box center [1240, 22] width 34 height 30
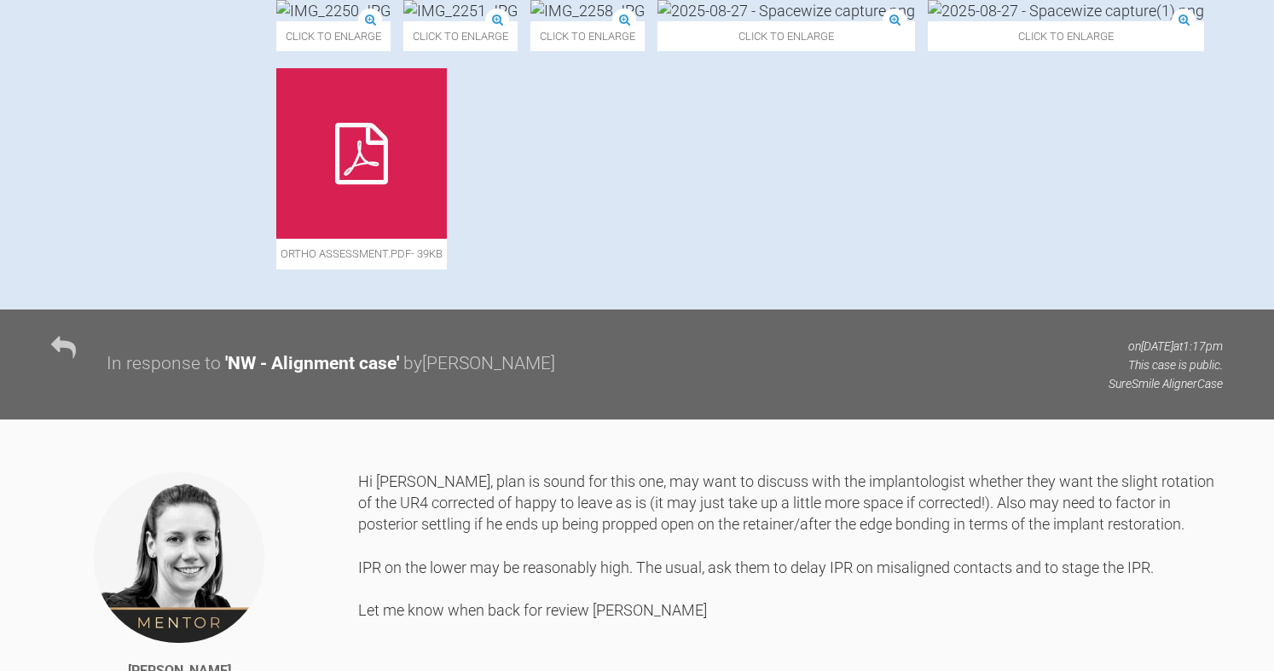
scroll to position [768, 0]
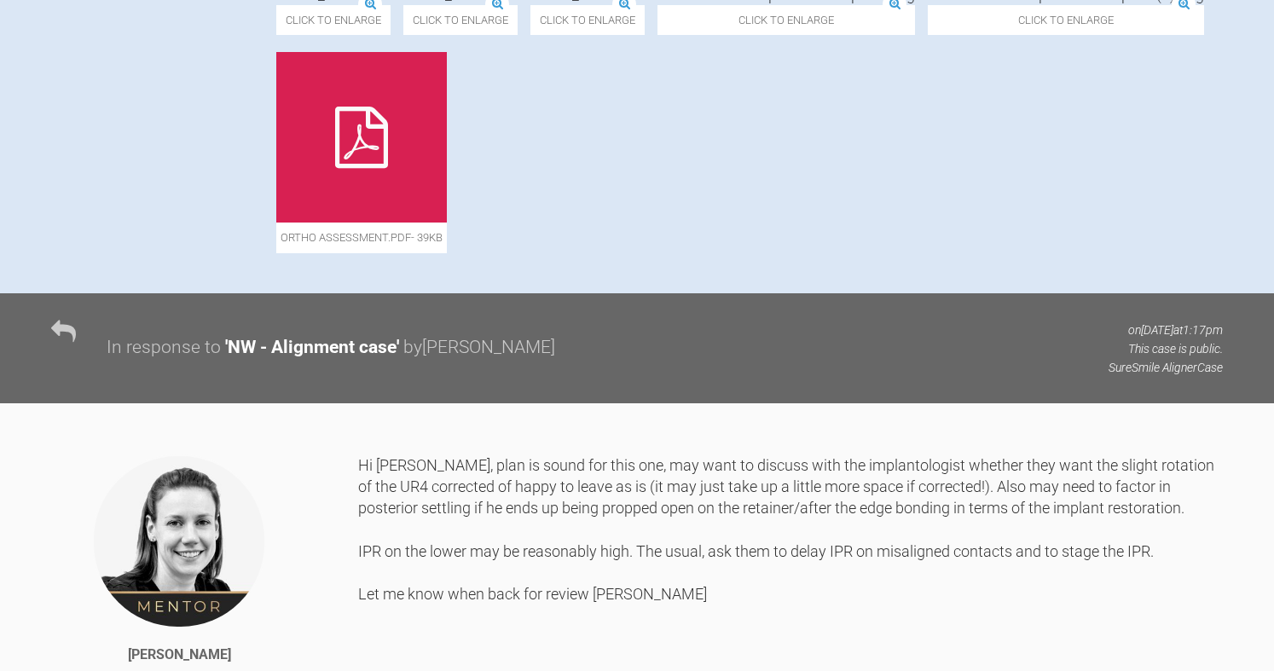
click at [388, 168] on icon at bounding box center [361, 137] width 53 height 61
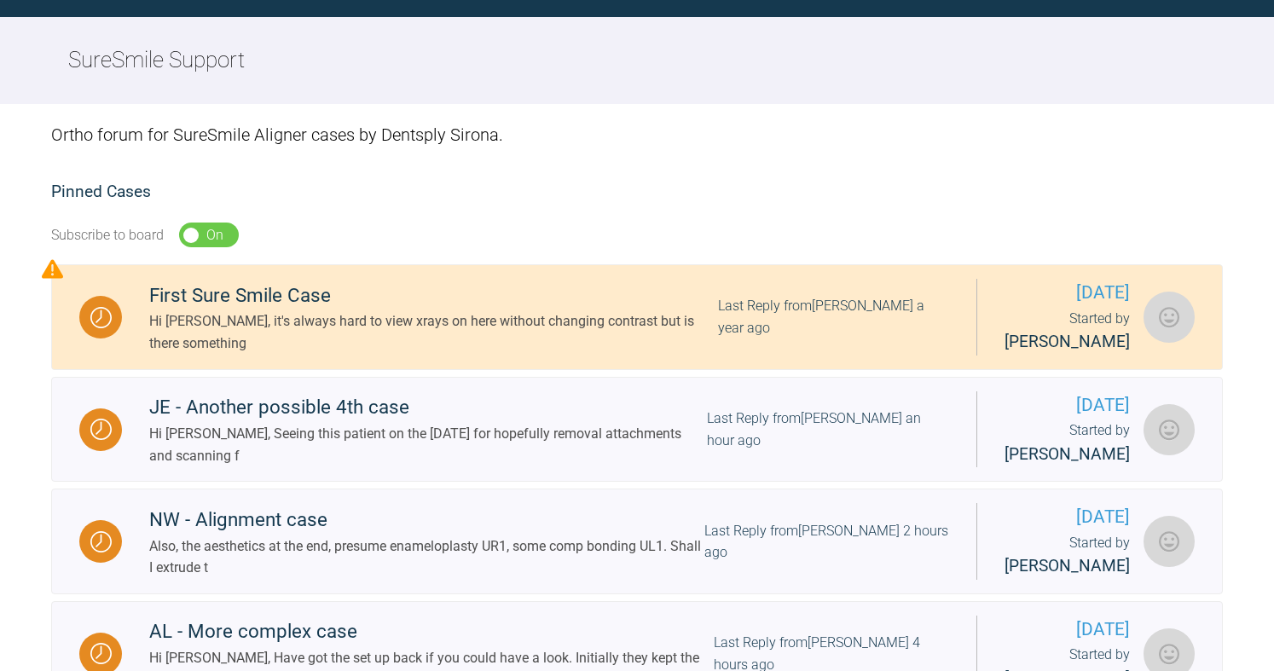
scroll to position [427, 0]
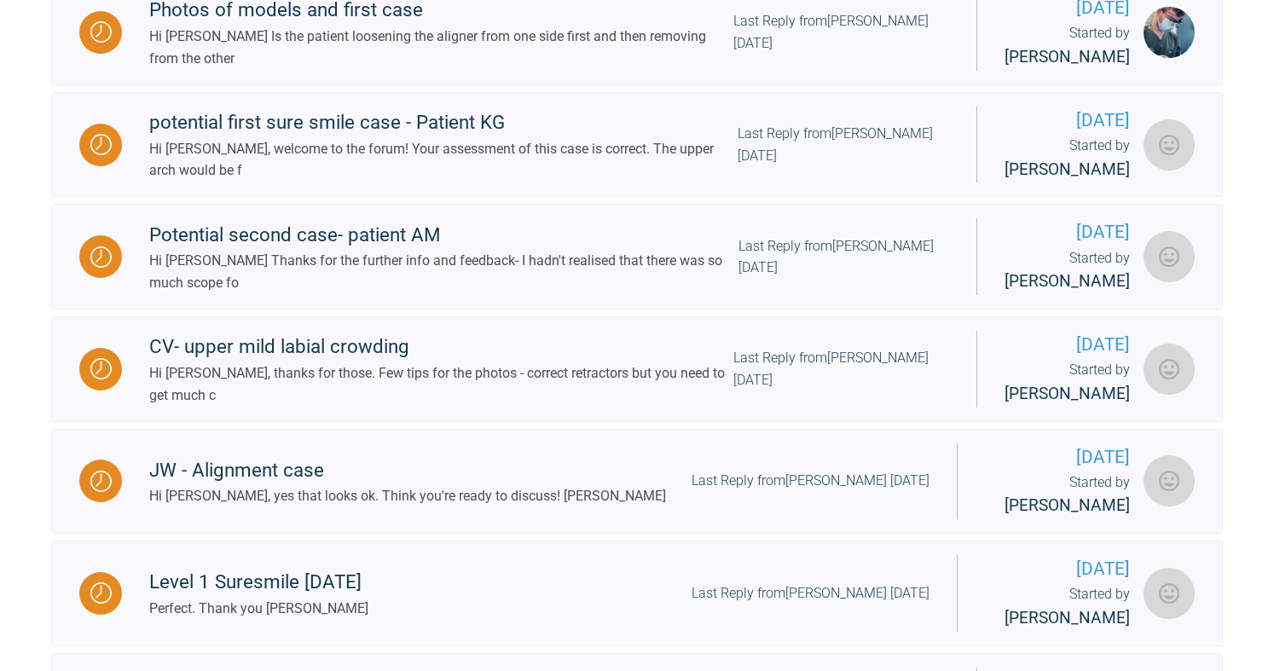
click at [305, 508] on div "Hi [PERSON_NAME], yes that looks ok. Think you're ready to discuss! [PERSON_NAM…" at bounding box center [407, 496] width 517 height 22
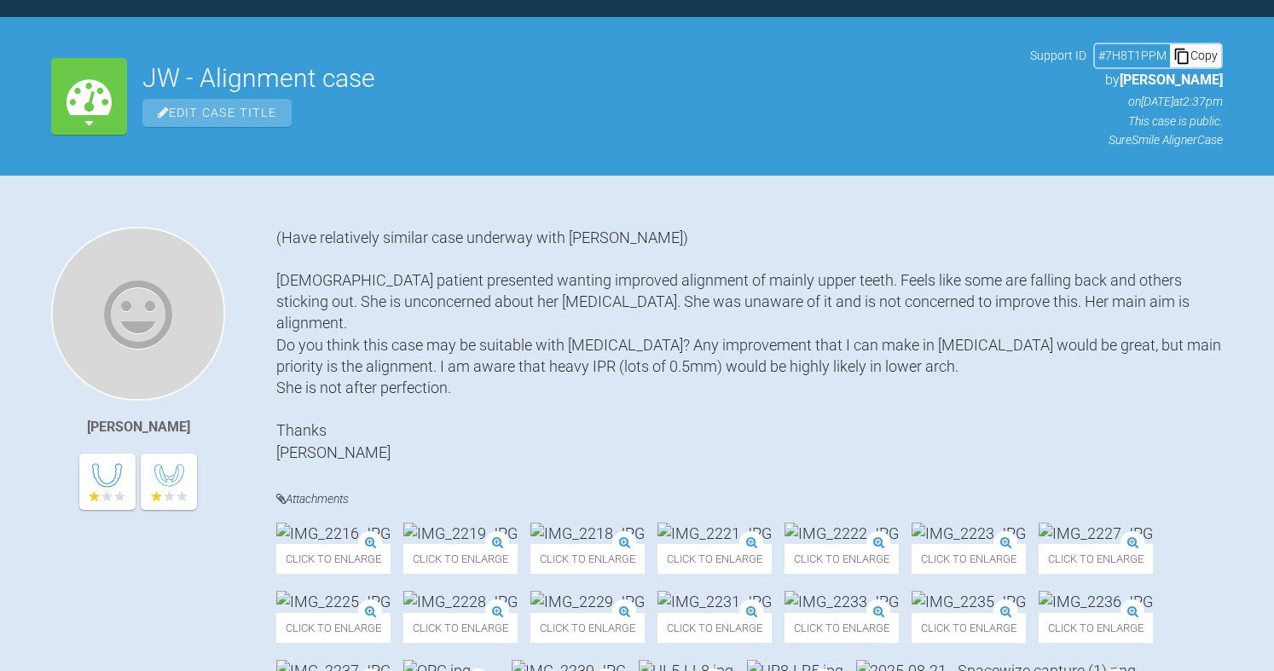
scroll to position [1024, 0]
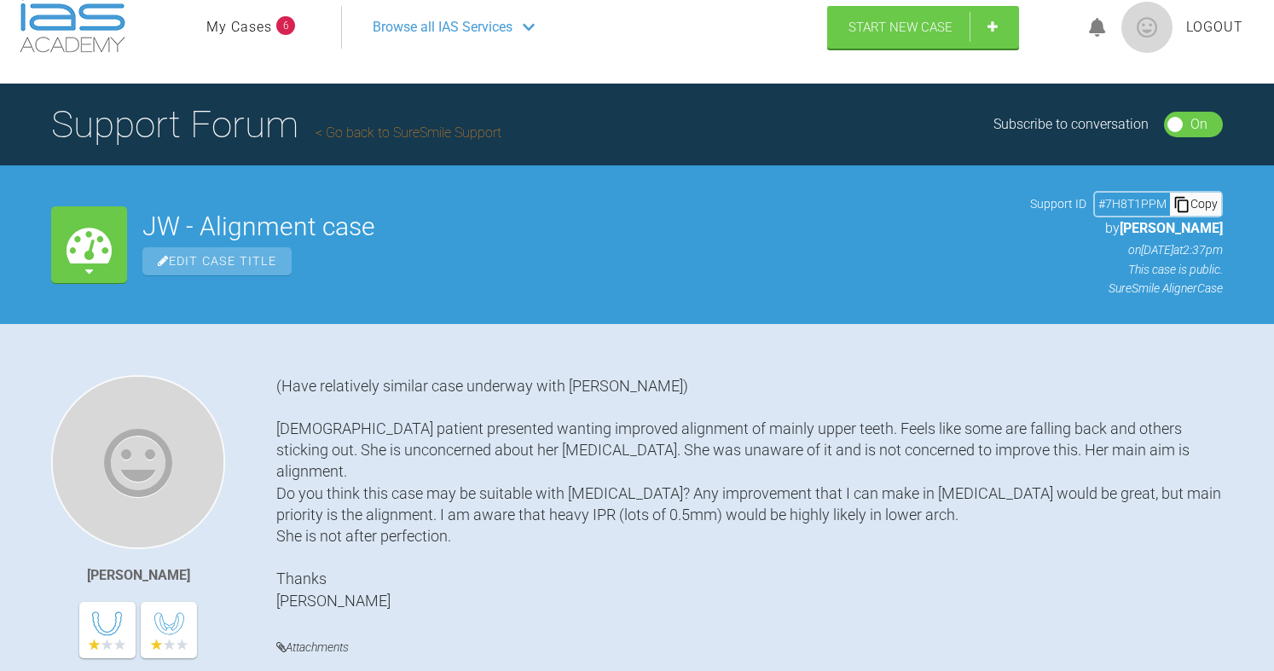
scroll to position [0, 0]
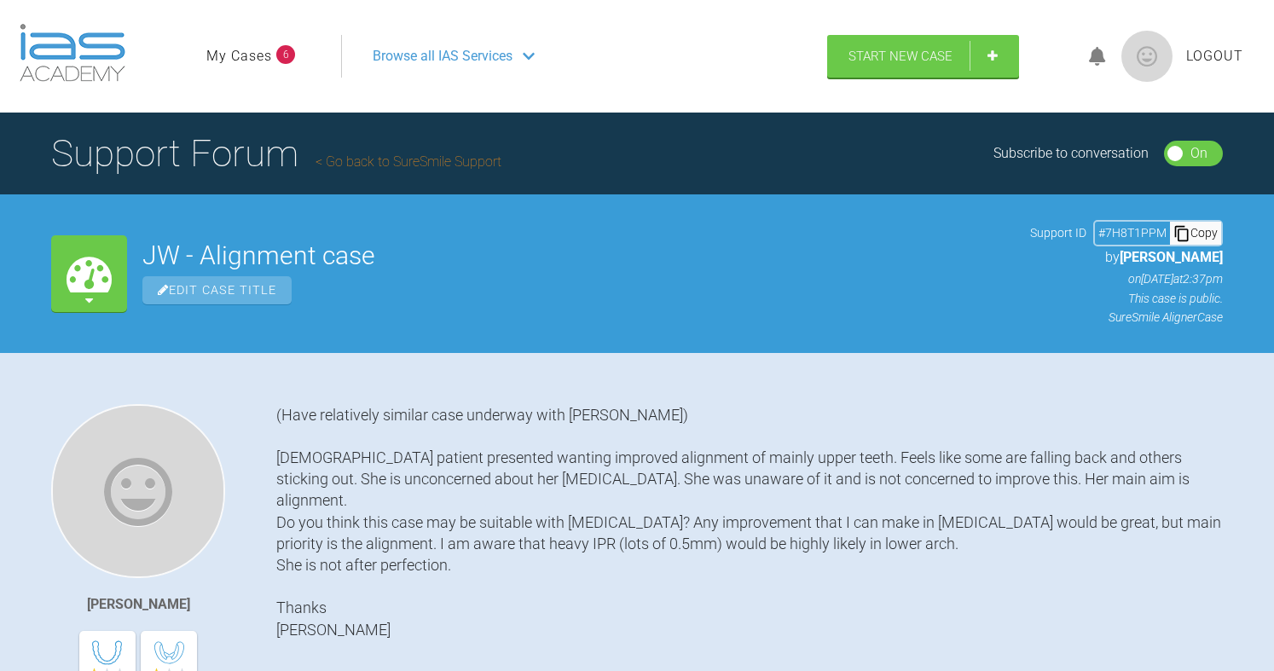
click at [409, 152] on h1 "Support Forum Go back to SureSmile Support" at bounding box center [276, 154] width 450 height 60
click at [491, 160] on link "Go back to SureSmile Support" at bounding box center [409, 162] width 186 height 16
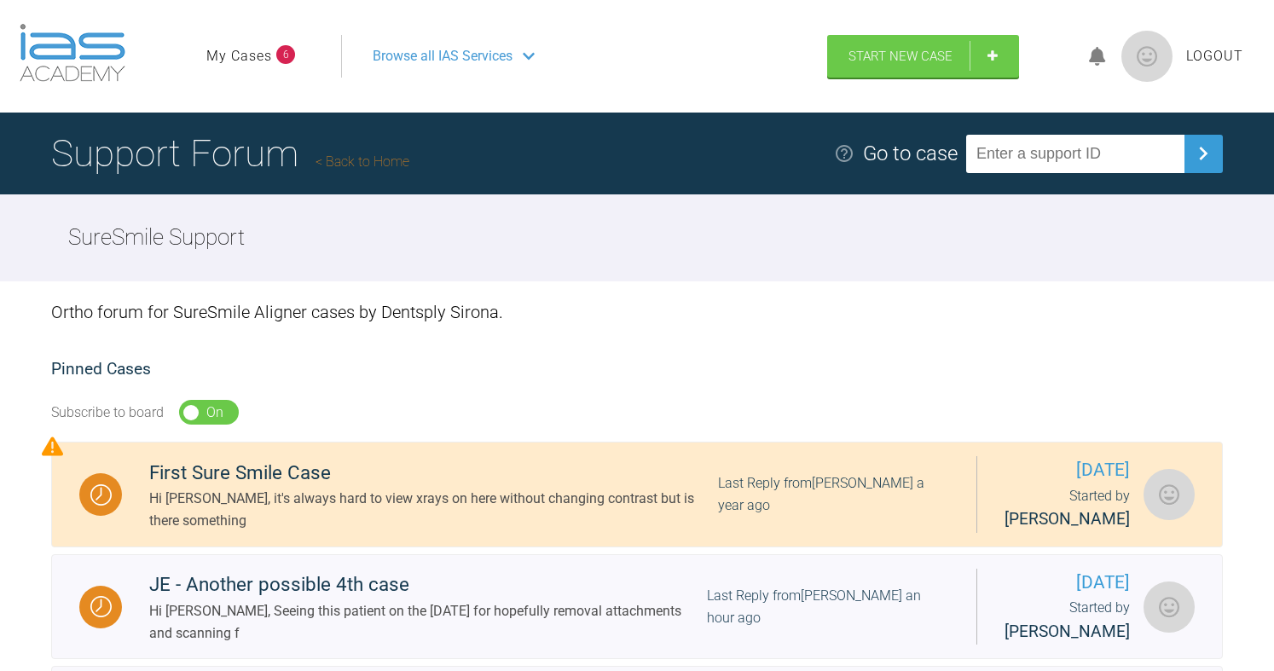
click at [252, 49] on link "My Cases" at bounding box center [239, 56] width 66 height 22
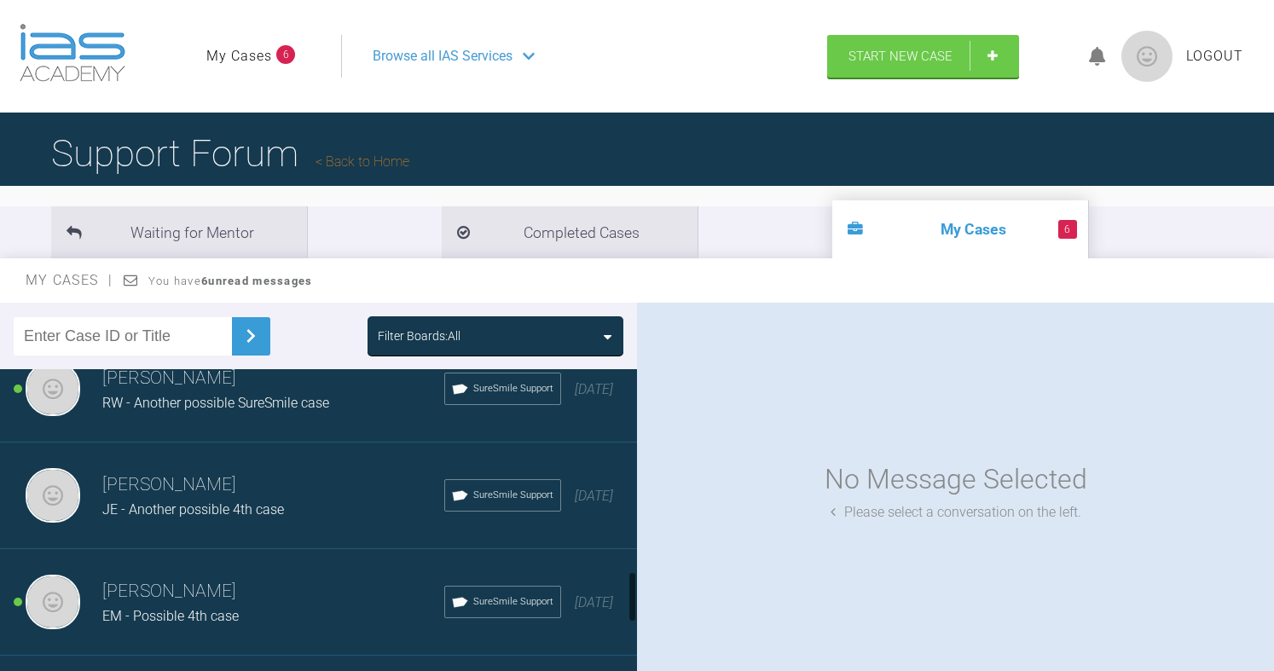
scroll to position [1194, 0]
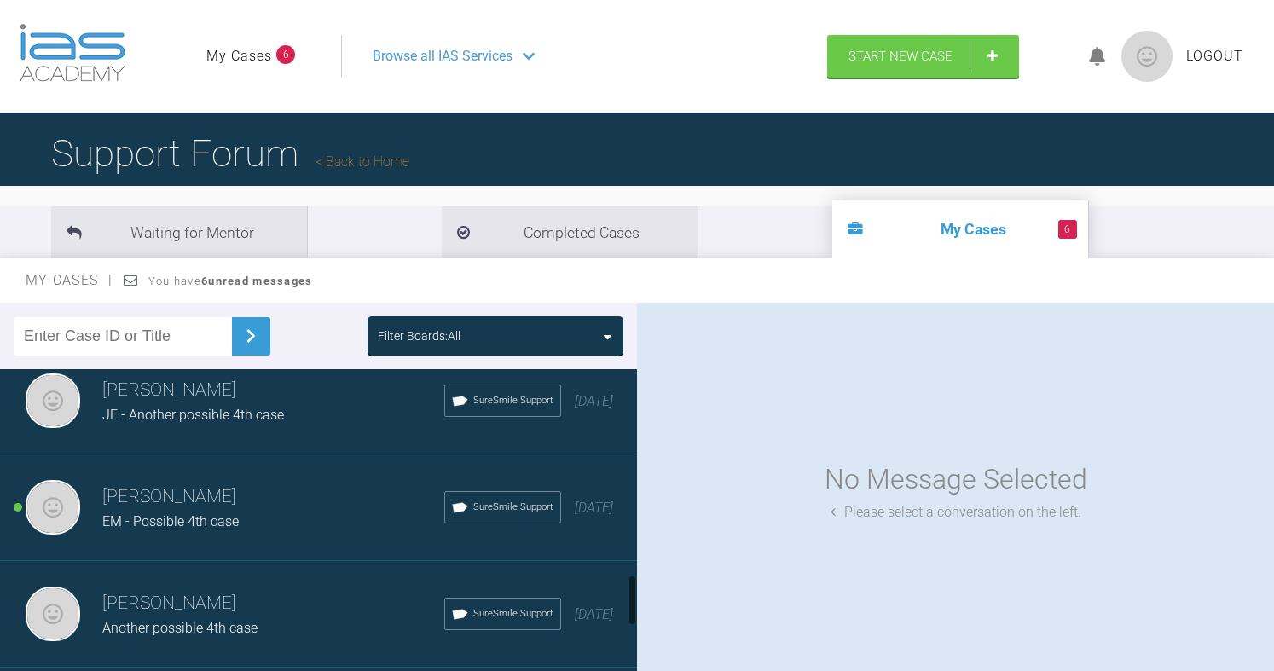
click at [189, 316] on span "RW - Another possible SureSmile case" at bounding box center [215, 308] width 227 height 16
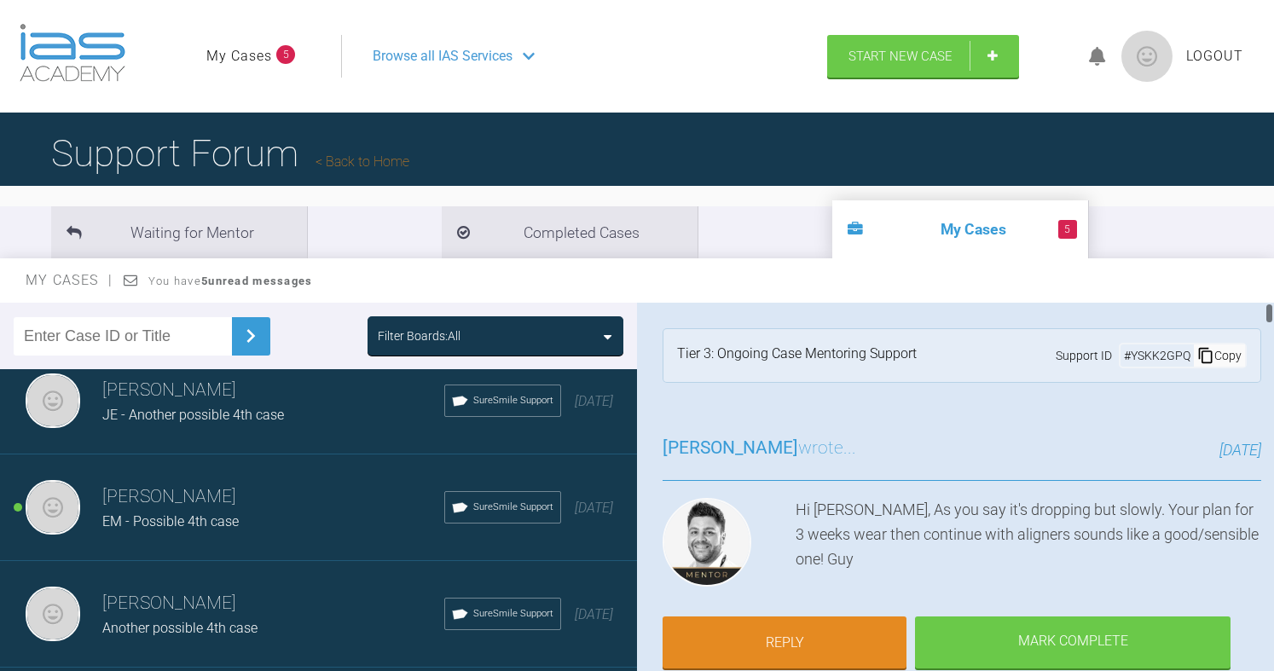
click at [1216, 357] on div "Copy" at bounding box center [1219, 356] width 51 height 22
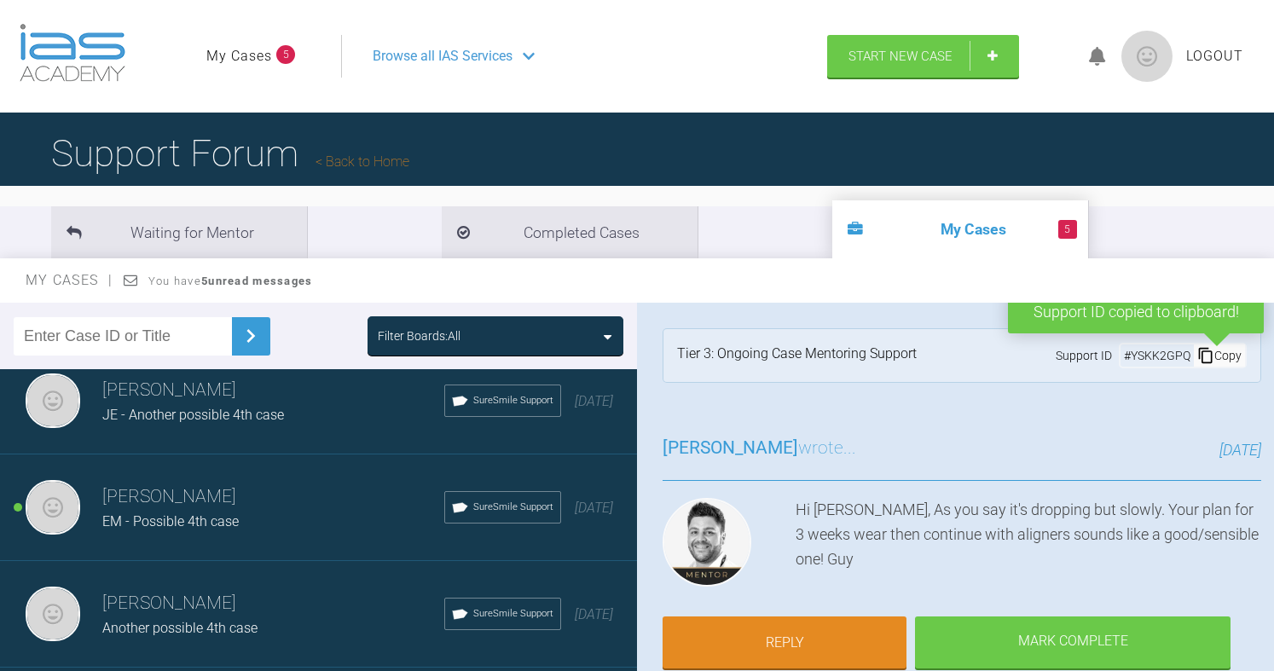
click at [400, 157] on link "Back to Home" at bounding box center [363, 162] width 94 height 16
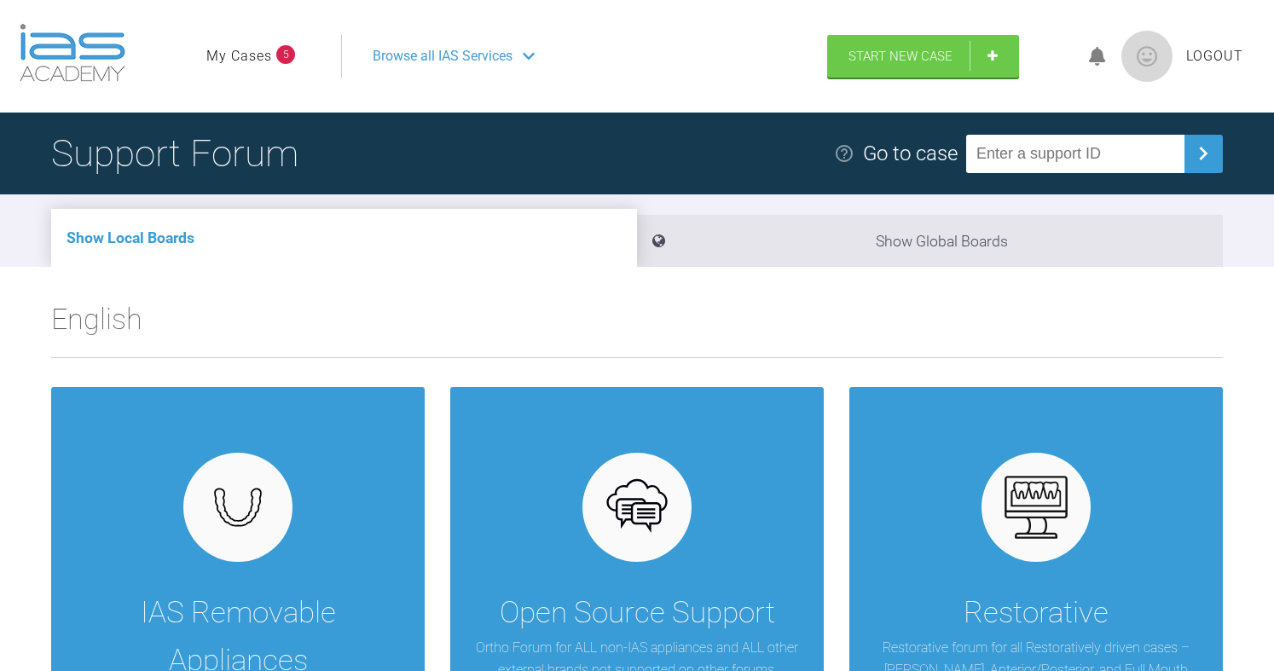
paste input "YSKK2GPQ"
type input "YSKK2GPQ"
click at [1201, 155] on img at bounding box center [1203, 153] width 27 height 27
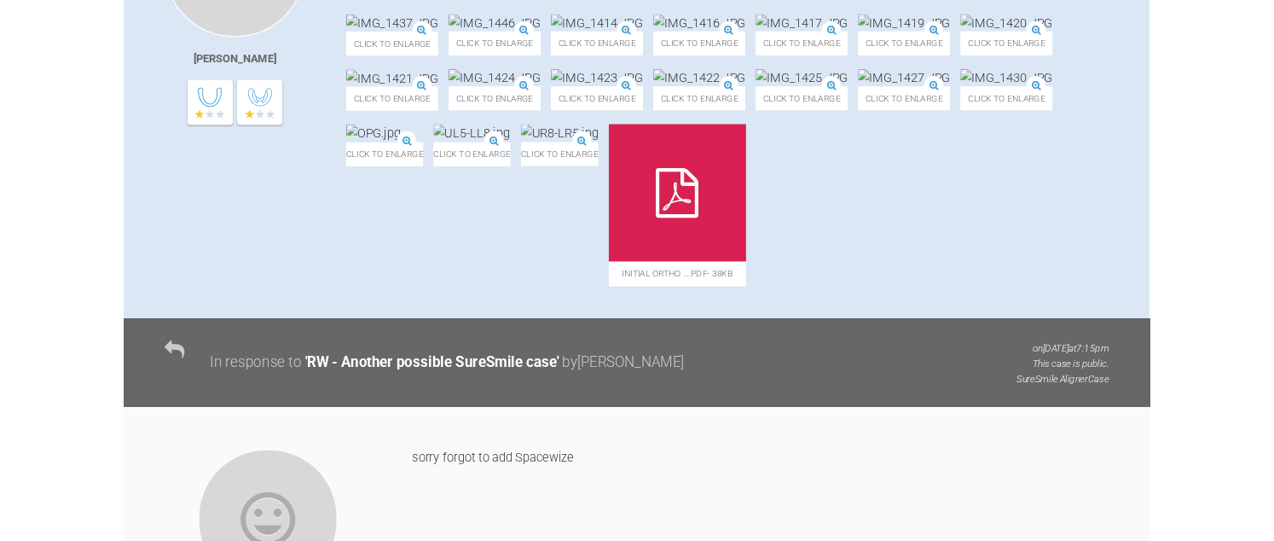
scroll to position [682, 0]
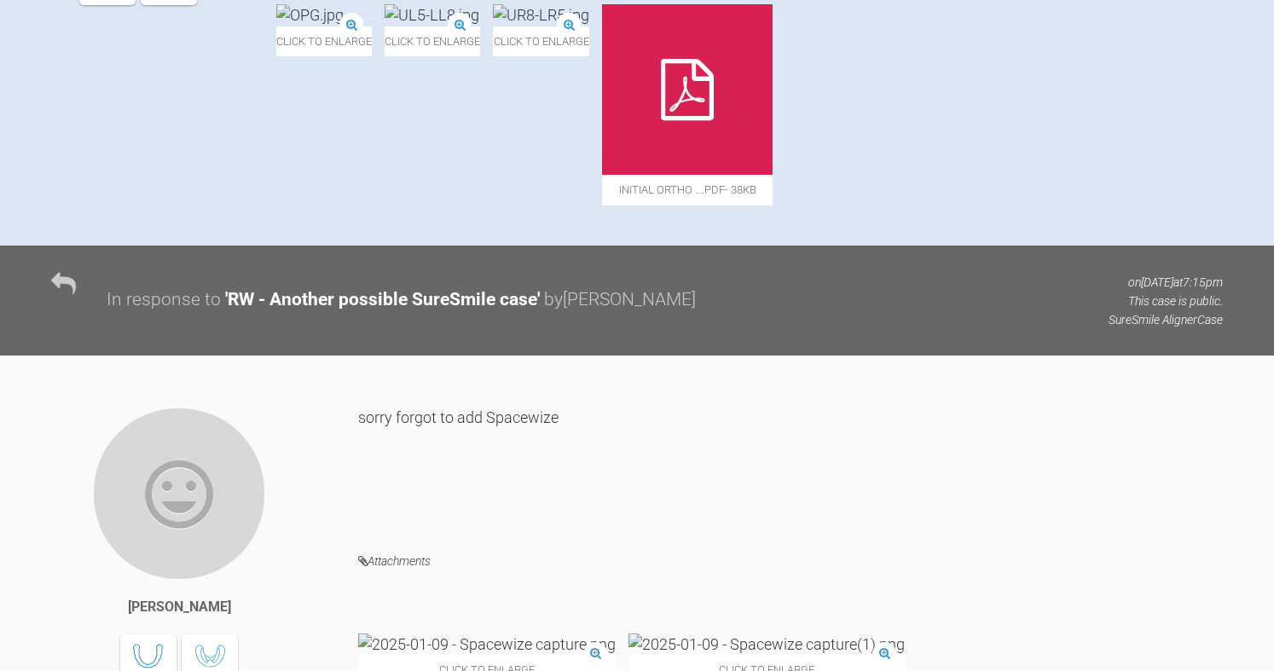
click at [714, 120] on icon at bounding box center [687, 89] width 53 height 61
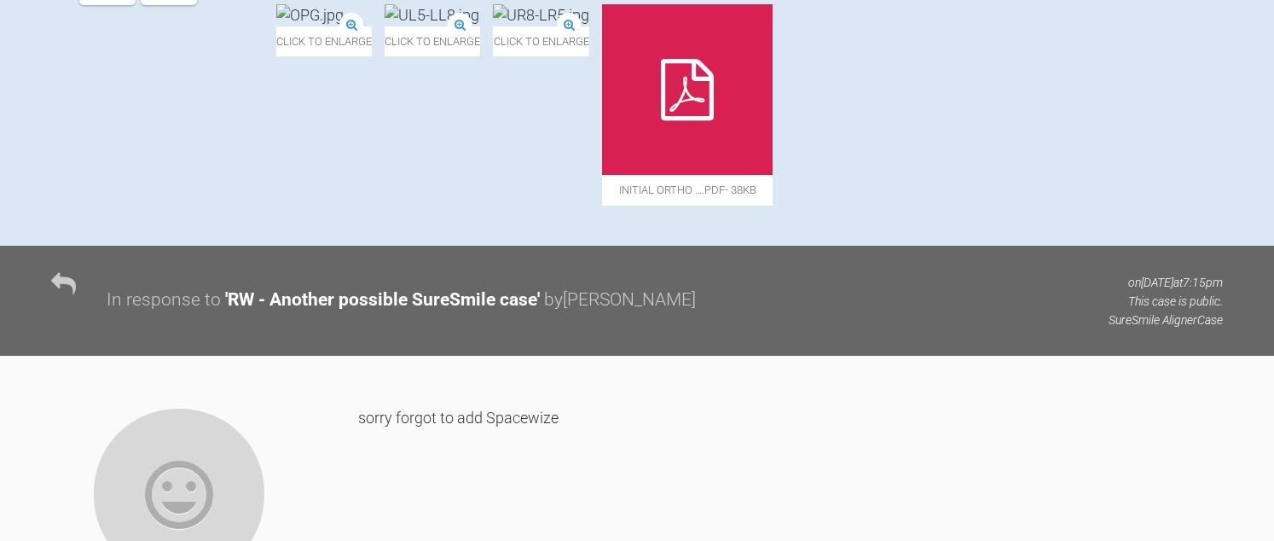
click at [714, 120] on icon at bounding box center [687, 89] width 53 height 61
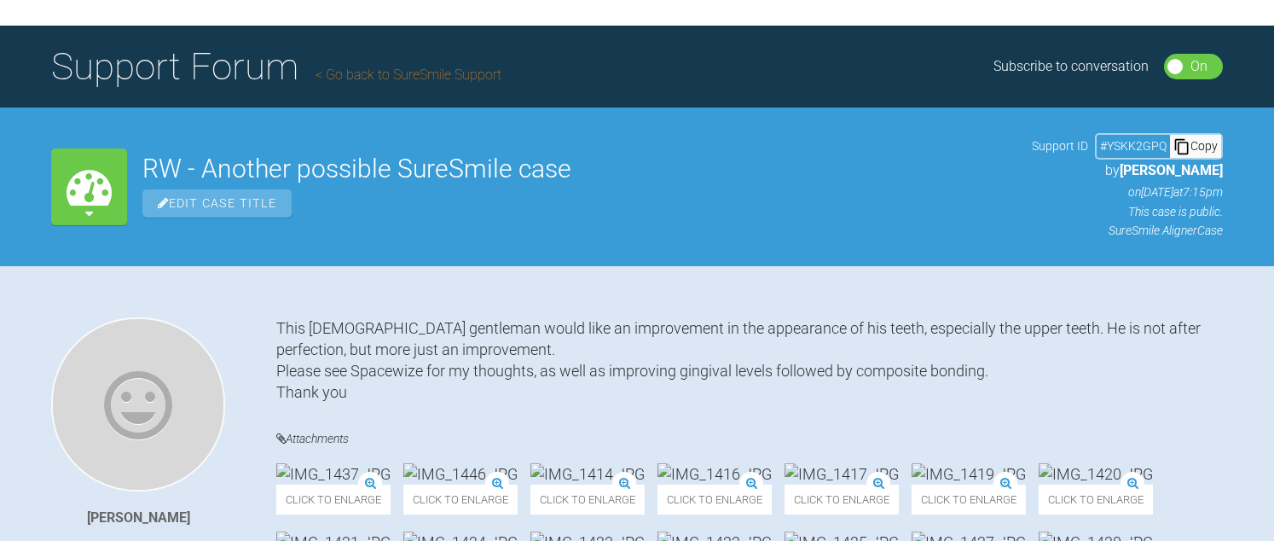
scroll to position [85, 0]
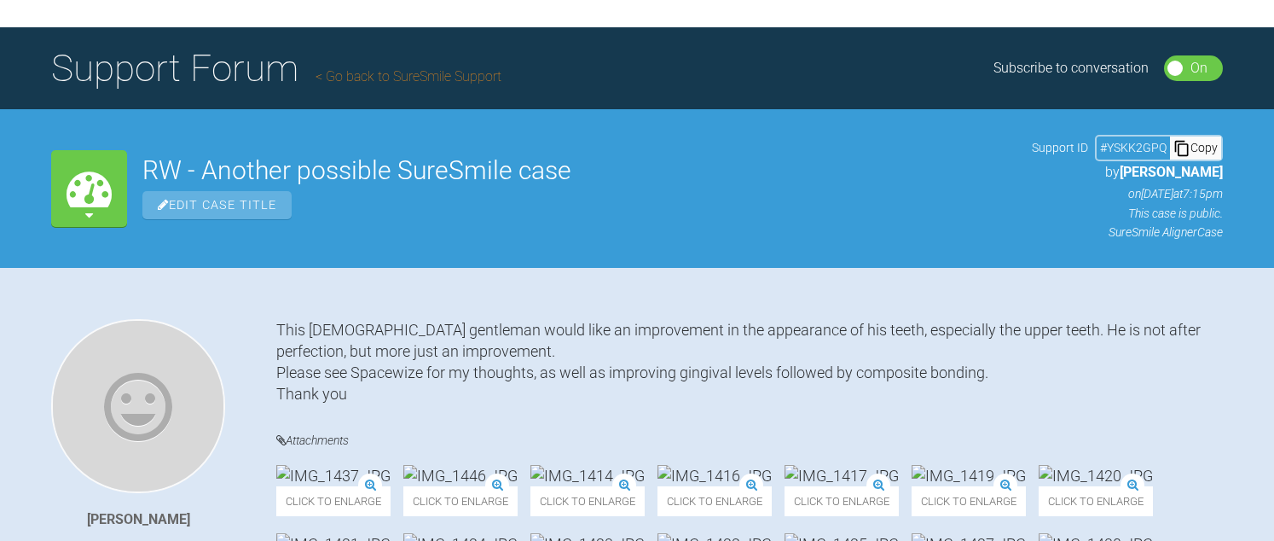
click at [416, 73] on link "Go back to SureSmile Support" at bounding box center [409, 76] width 186 height 16
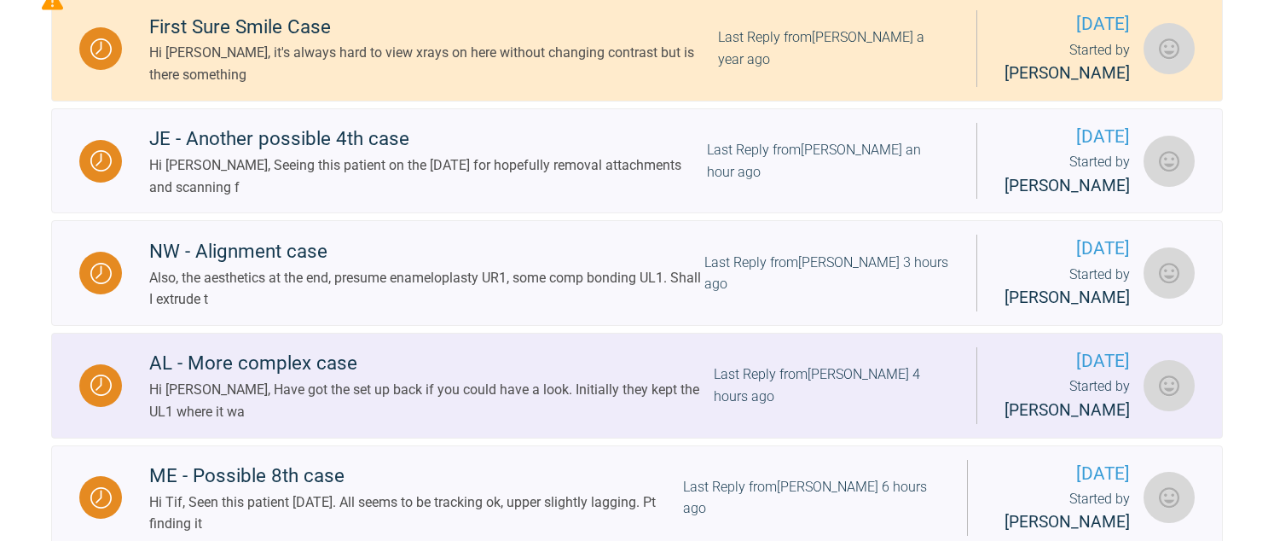
scroll to position [512, 0]
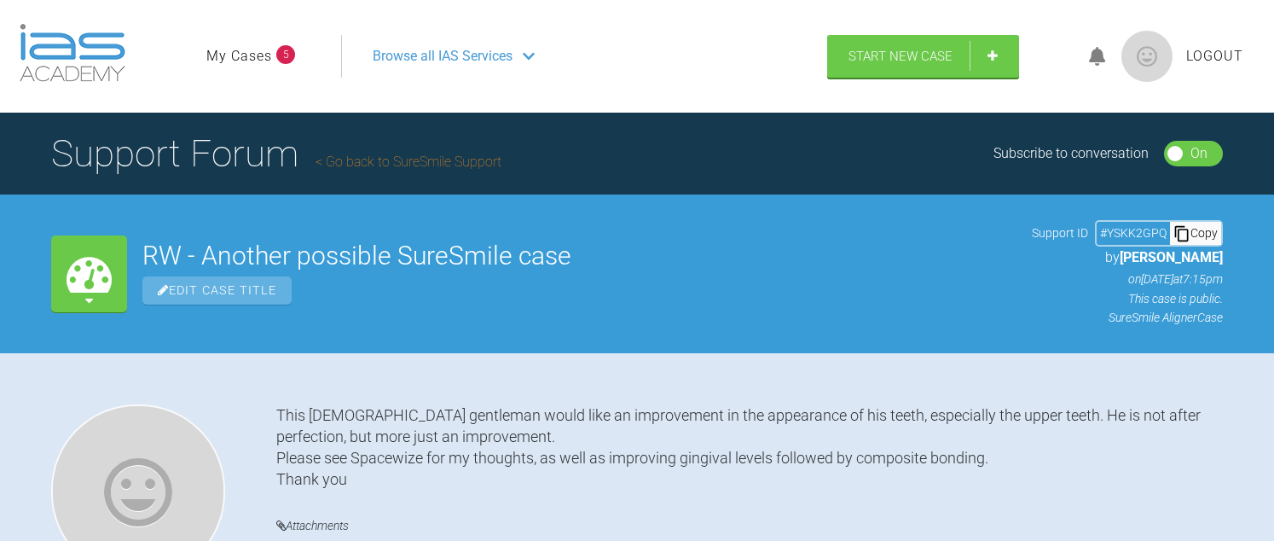
click at [251, 57] on link "My Cases" at bounding box center [239, 56] width 66 height 22
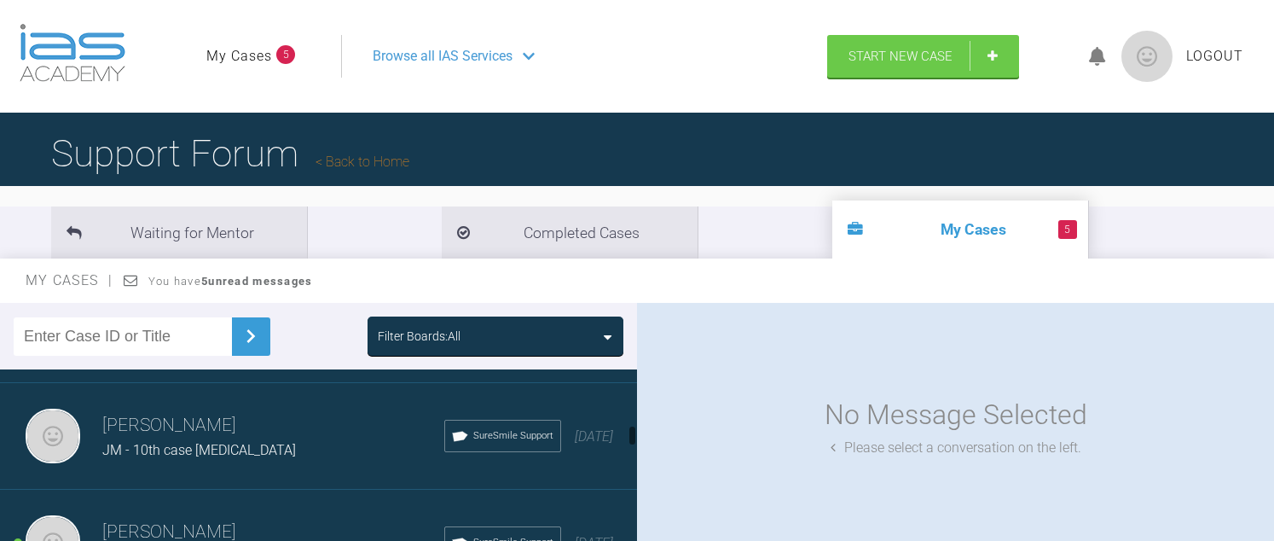
scroll to position [597, 0]
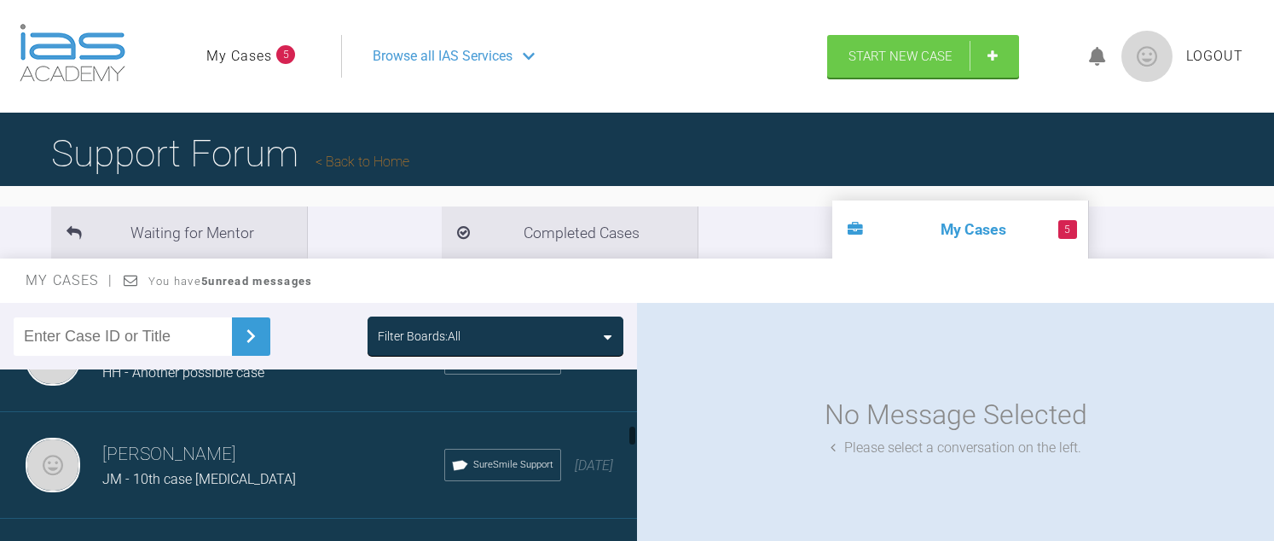
click at [202, 380] on span "HH - Another possible case" at bounding box center [183, 372] width 162 height 16
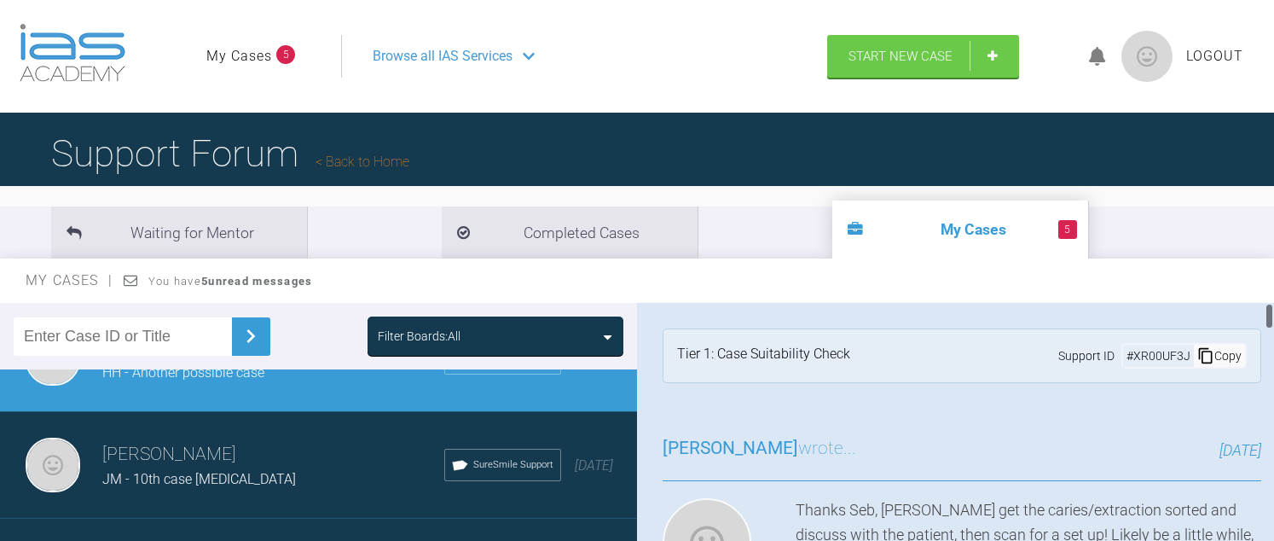
click at [1209, 357] on div "Copy" at bounding box center [1219, 356] width 51 height 22
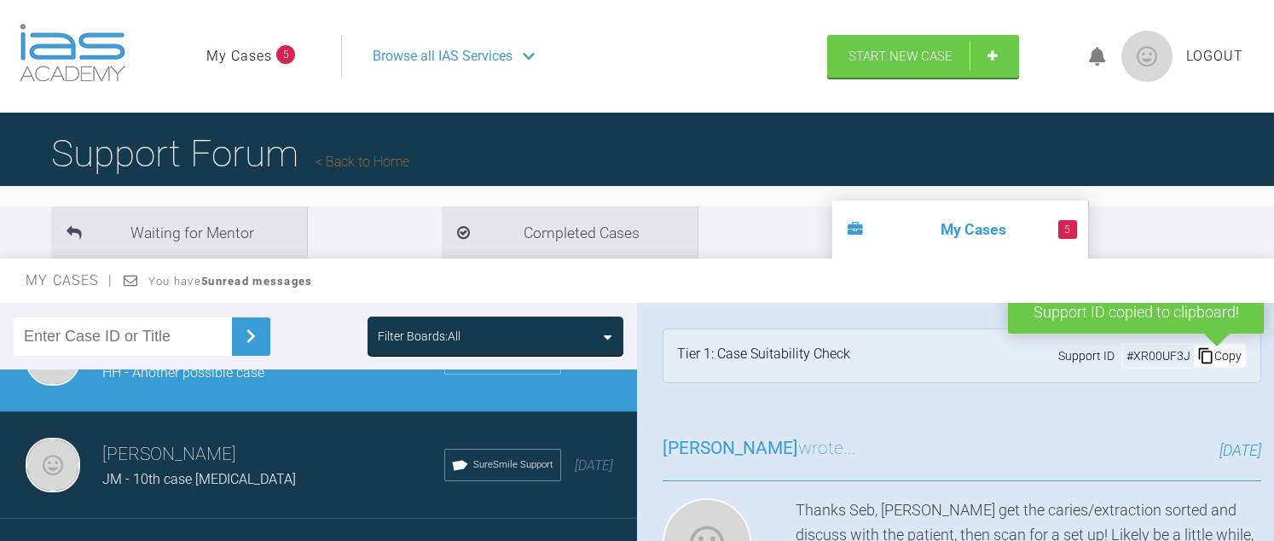
click at [351, 158] on link "Back to Home" at bounding box center [363, 162] width 94 height 16
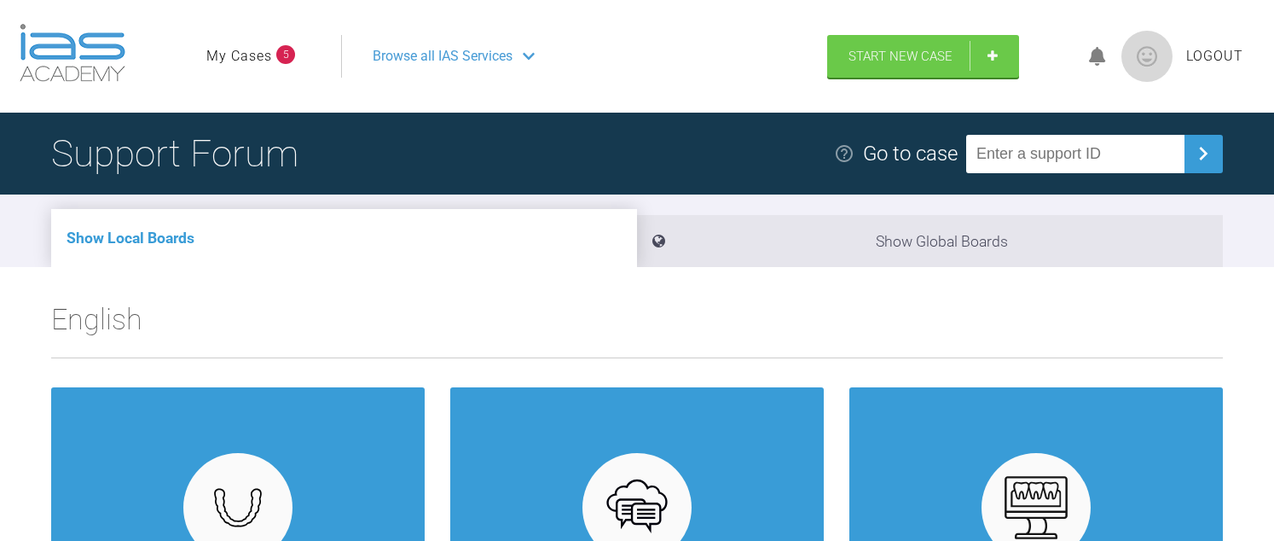
paste input "XR00UF3J"
type input "XR00UF3J"
click at [1191, 152] on button at bounding box center [1204, 154] width 38 height 38
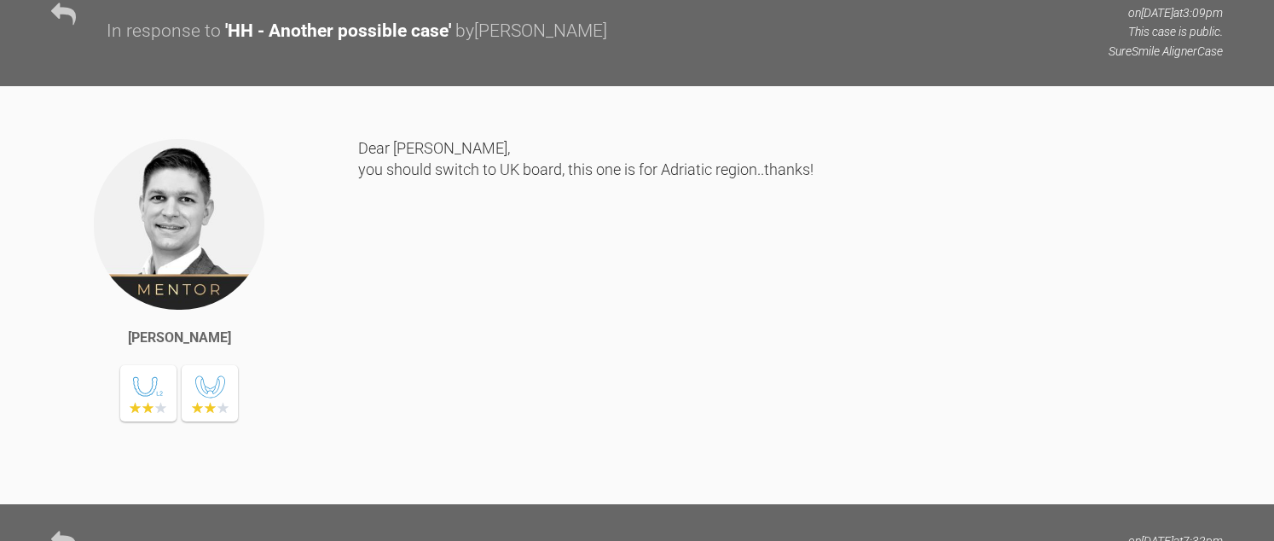
scroll to position [1194, 0]
